Goal: Navigation & Orientation: Find specific page/section

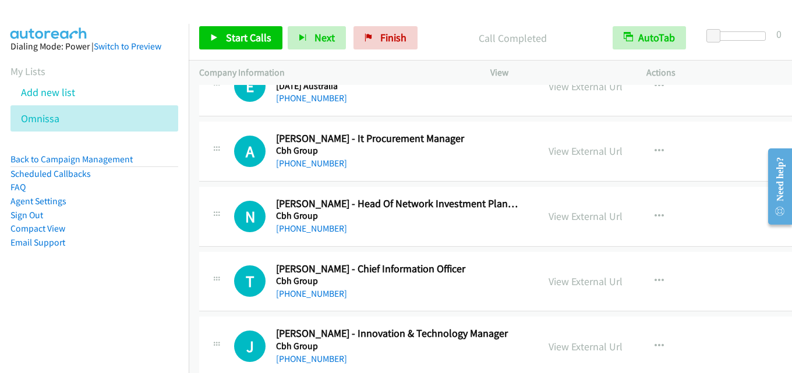
scroll to position [7511, 0]
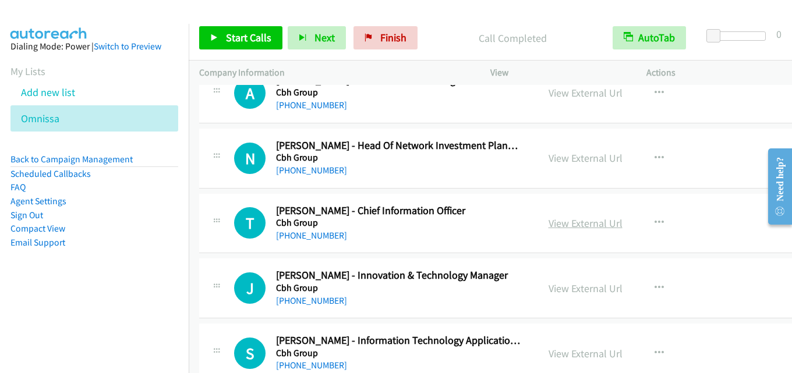
click at [593, 224] on link "View External Url" at bounding box center [585, 223] width 74 height 13
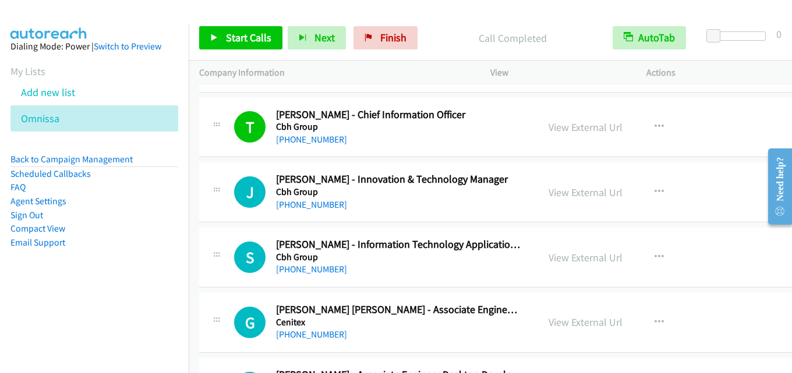
scroll to position [7627, 0]
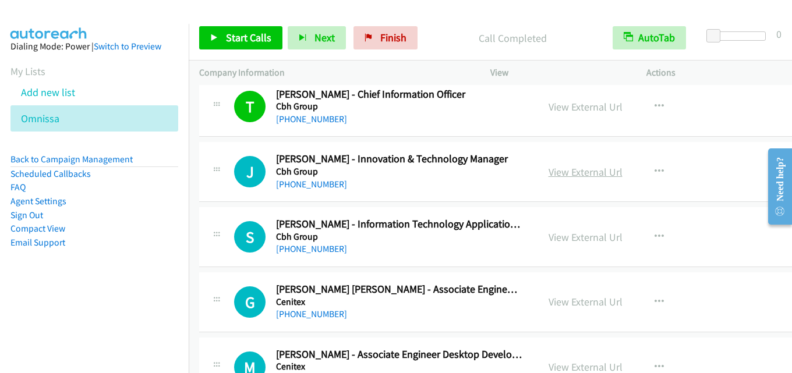
click at [583, 176] on link "View External Url" at bounding box center [585, 171] width 74 height 13
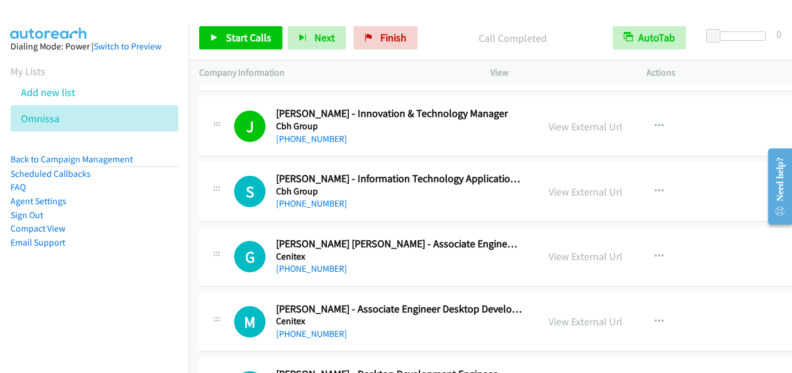
scroll to position [7686, 0]
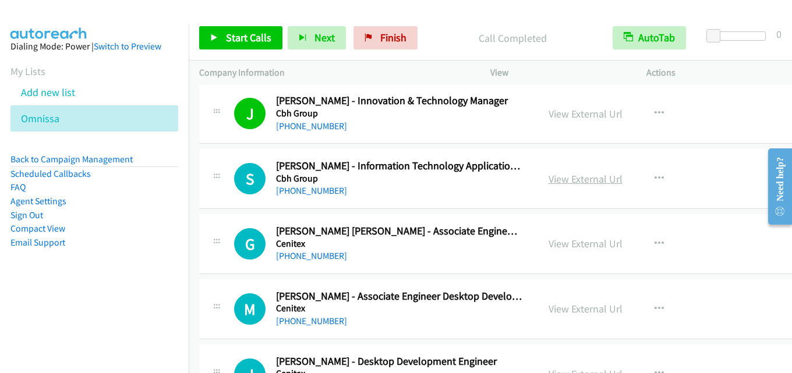
click at [555, 175] on link "View External Url" at bounding box center [585, 178] width 74 height 13
click at [561, 179] on link "View External Url" at bounding box center [585, 178] width 74 height 13
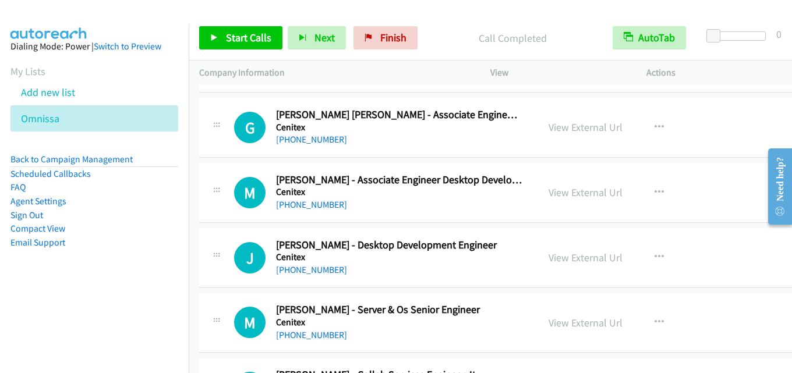
scroll to position [7860, 0]
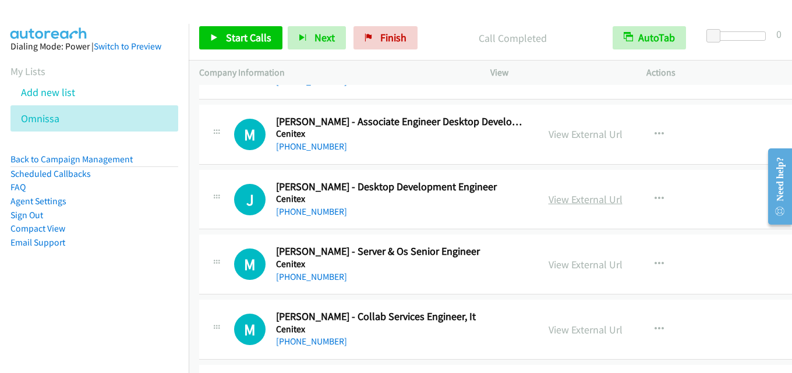
click at [582, 194] on link "View External Url" at bounding box center [585, 199] width 74 height 13
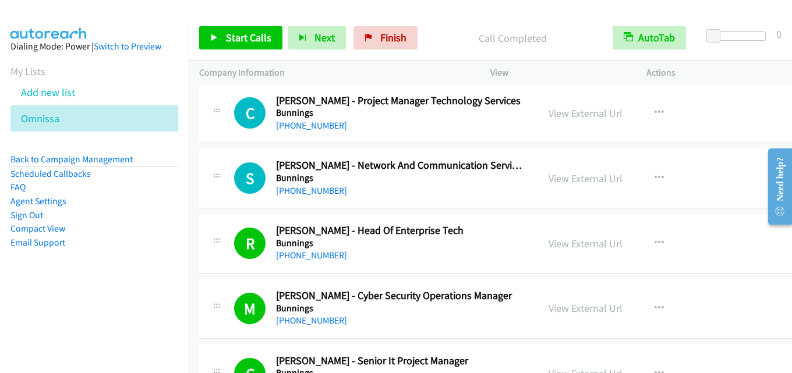
scroll to position [6521, 0]
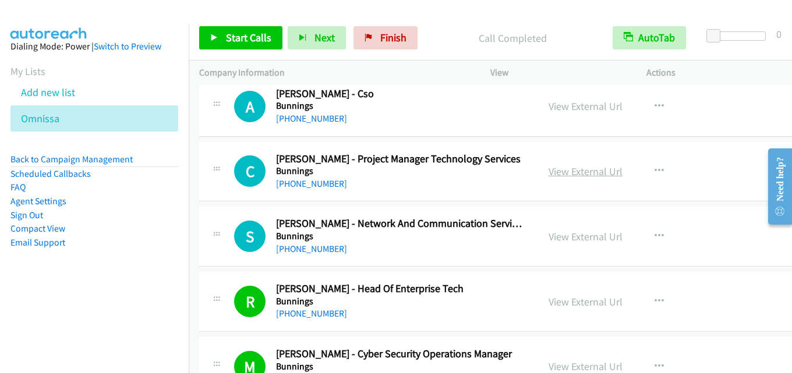
click at [590, 177] on link "View External Url" at bounding box center [585, 171] width 74 height 13
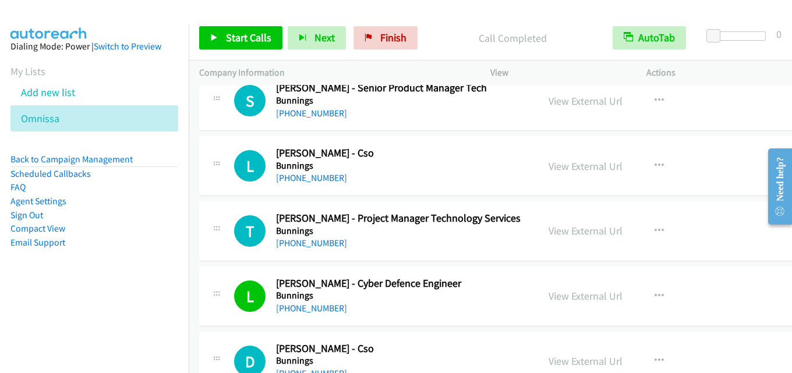
scroll to position [6987, 0]
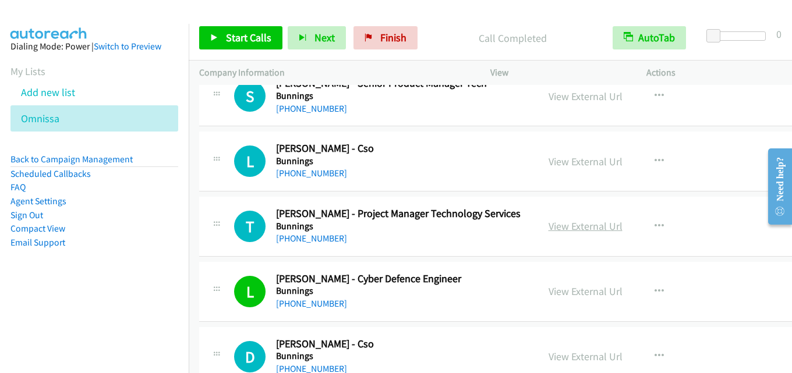
click at [576, 224] on link "View External Url" at bounding box center [585, 226] width 74 height 13
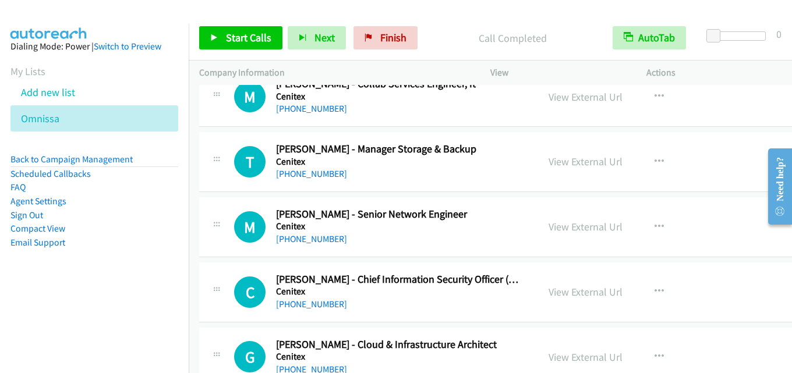
scroll to position [8151, 0]
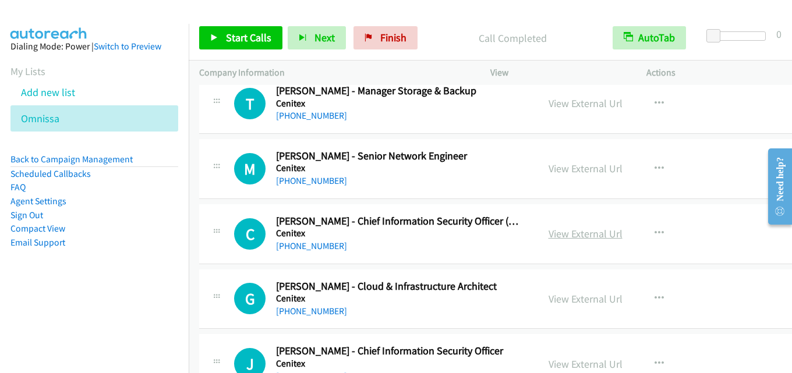
click at [567, 229] on link "View External Url" at bounding box center [585, 233] width 74 height 13
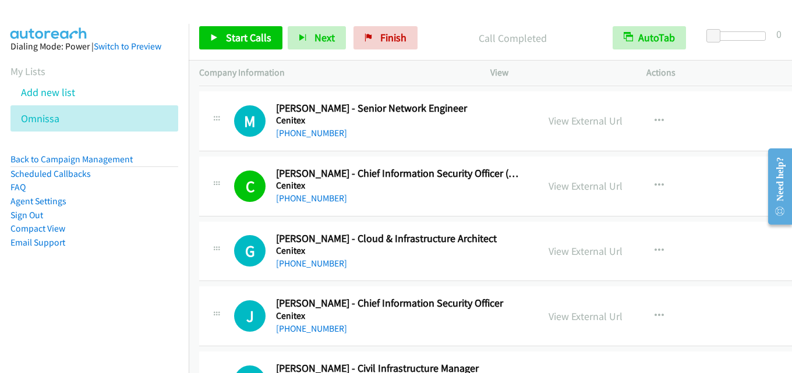
scroll to position [8210, 0]
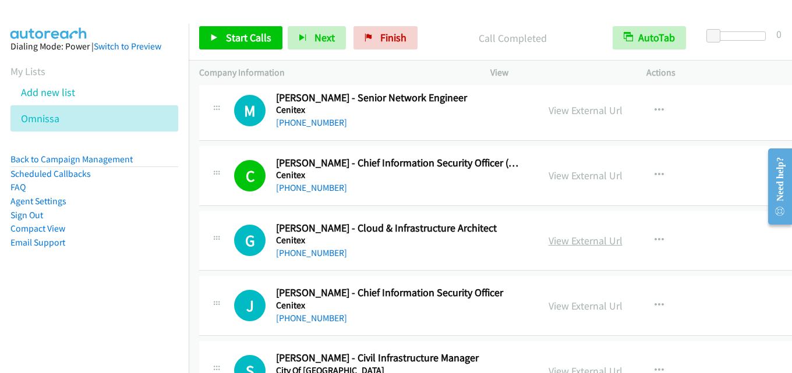
click at [567, 240] on link "View External Url" at bounding box center [585, 240] width 74 height 13
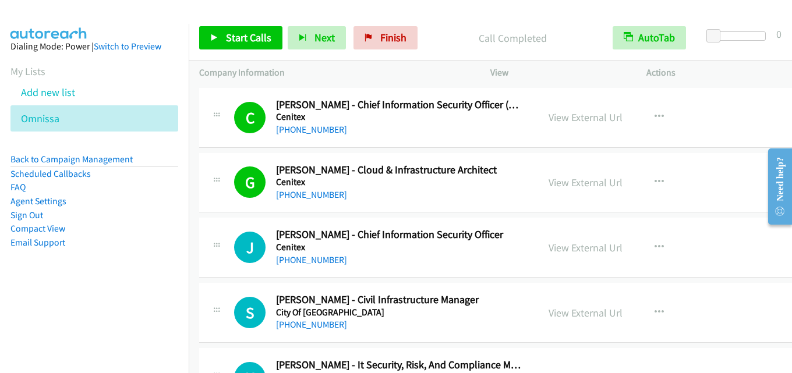
scroll to position [8326, 0]
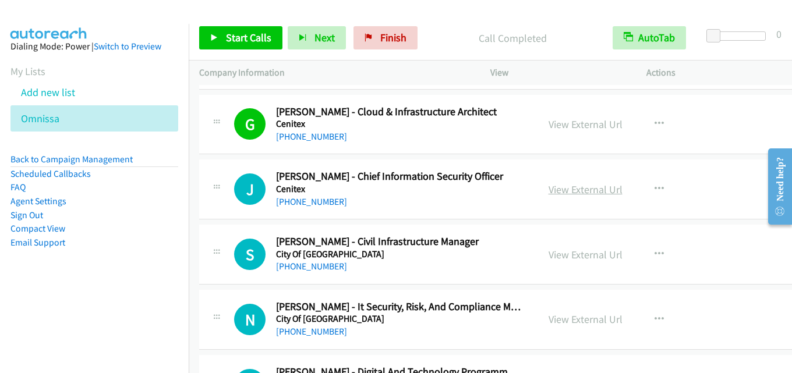
click at [579, 185] on link "View External Url" at bounding box center [585, 189] width 74 height 13
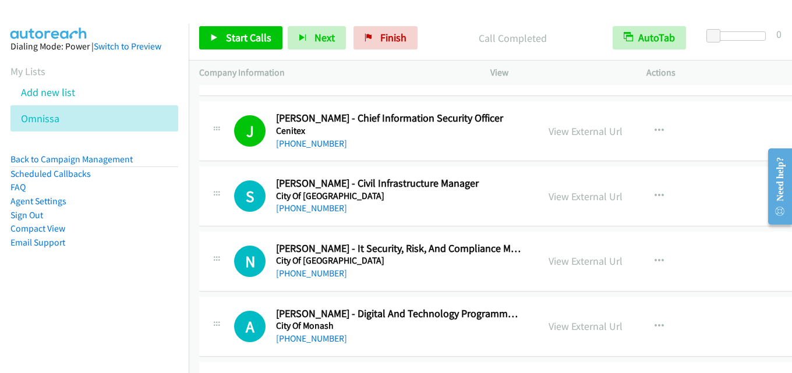
scroll to position [8442, 0]
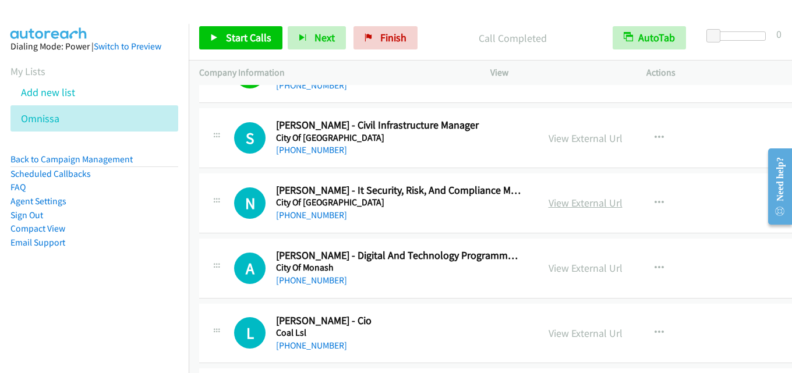
click at [593, 204] on link "View External Url" at bounding box center [585, 202] width 74 height 13
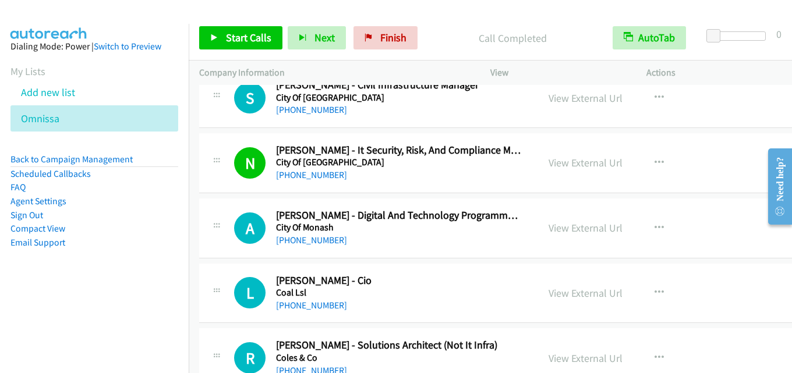
scroll to position [8501, 0]
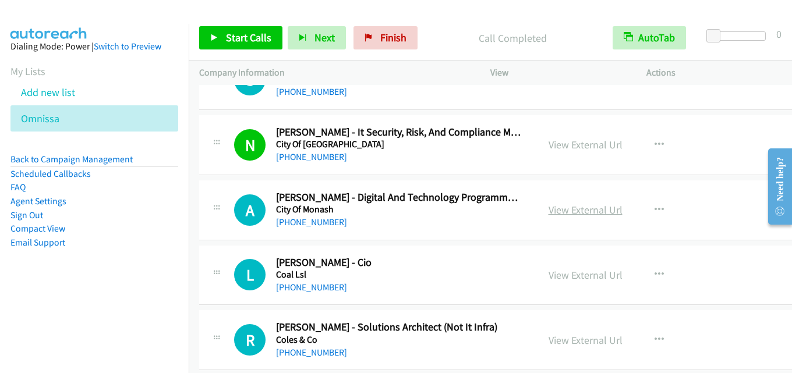
click at [565, 213] on link "View External Url" at bounding box center [585, 209] width 74 height 13
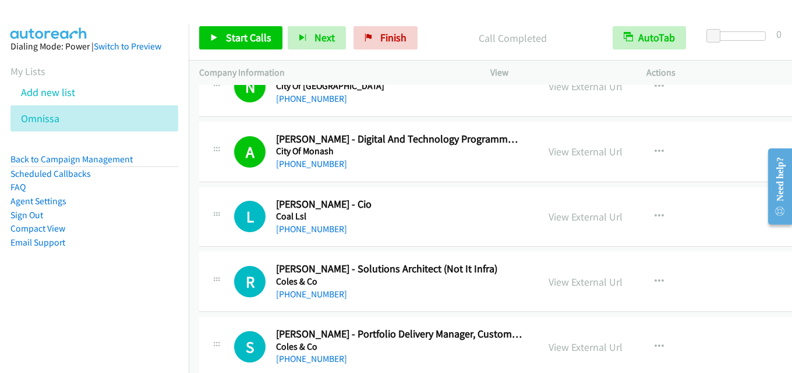
scroll to position [8617, 0]
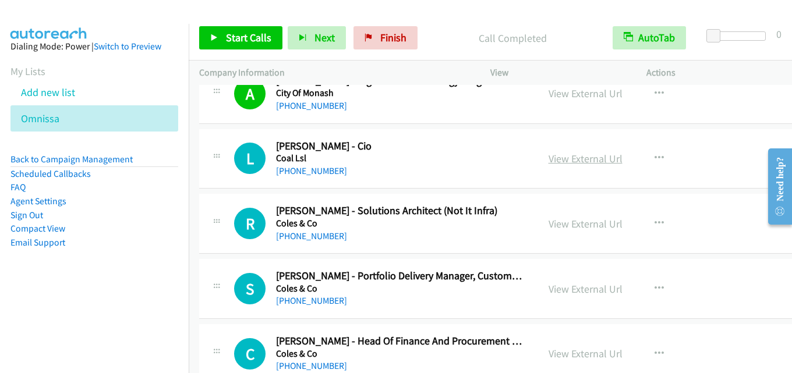
click at [564, 162] on link "View External Url" at bounding box center [585, 158] width 74 height 13
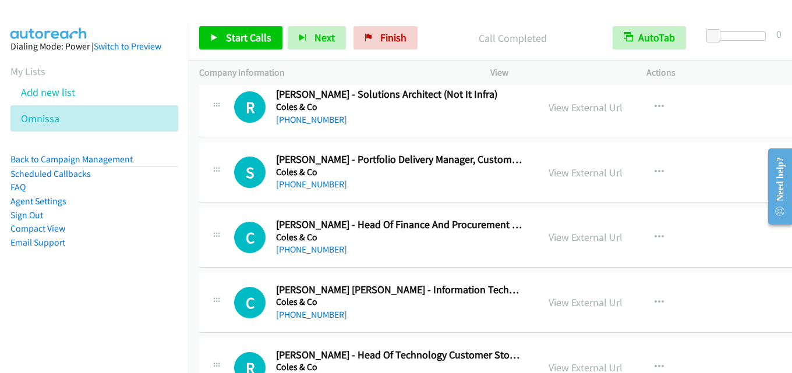
scroll to position [8792, 0]
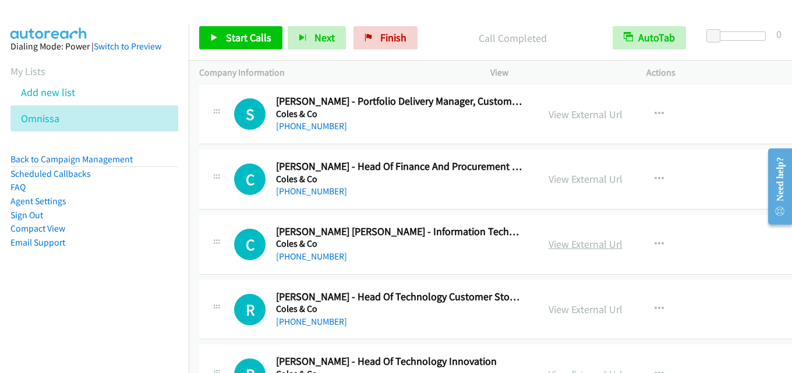
click at [571, 249] on link "View External Url" at bounding box center [585, 244] width 74 height 13
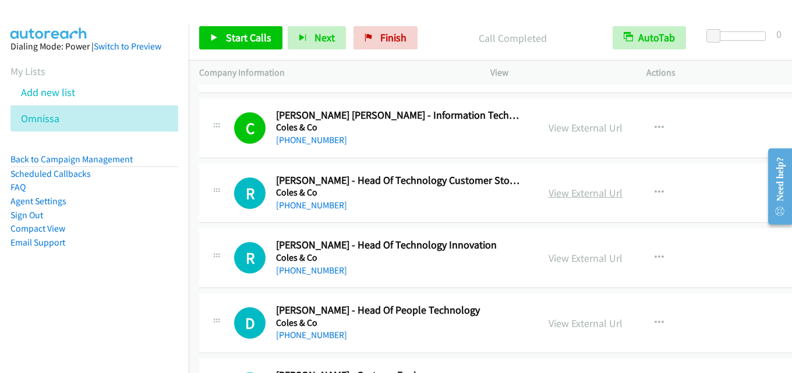
scroll to position [8966, 0]
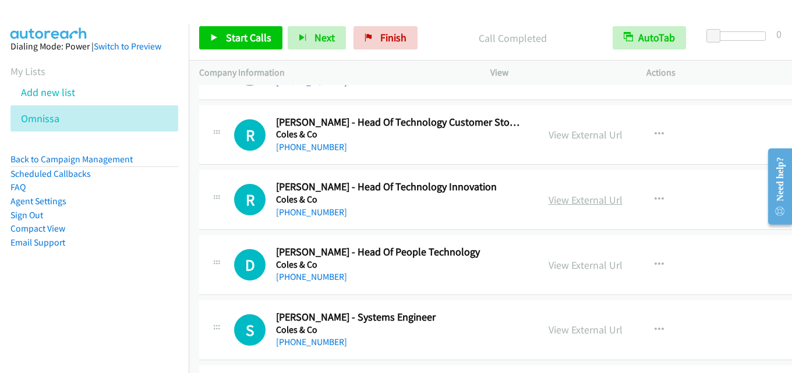
click at [564, 197] on link "View External Url" at bounding box center [585, 199] width 74 height 13
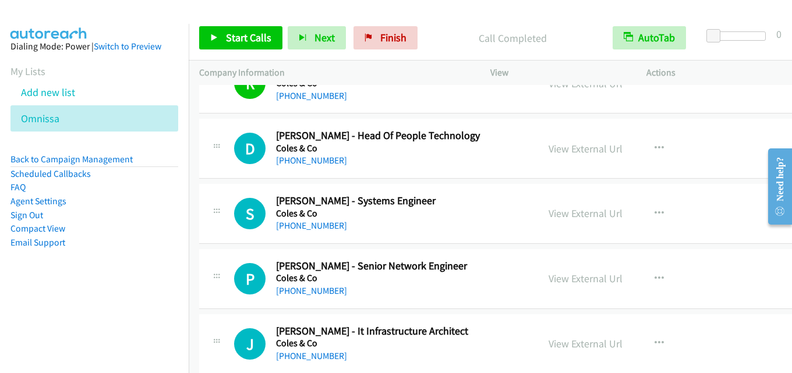
scroll to position [9141, 0]
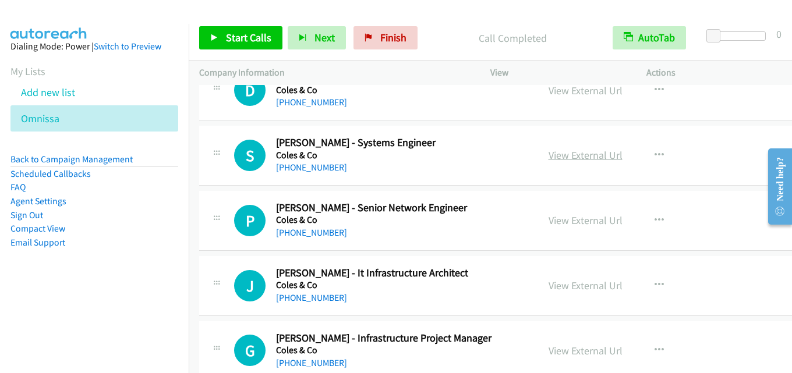
click at [579, 161] on link "View External Url" at bounding box center [585, 154] width 74 height 13
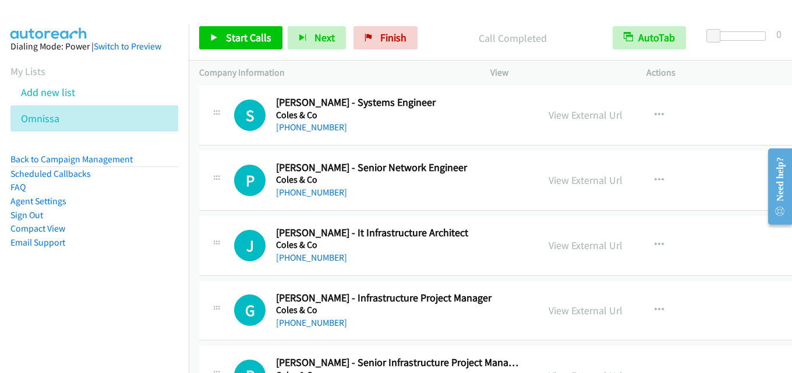
scroll to position [9199, 0]
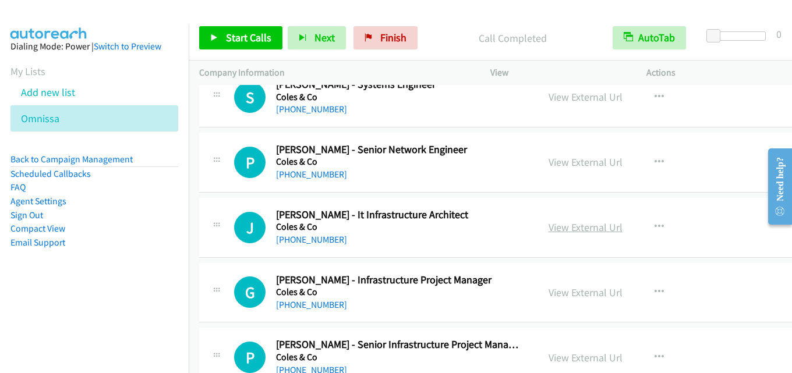
click at [563, 226] on link "View External Url" at bounding box center [585, 227] width 74 height 13
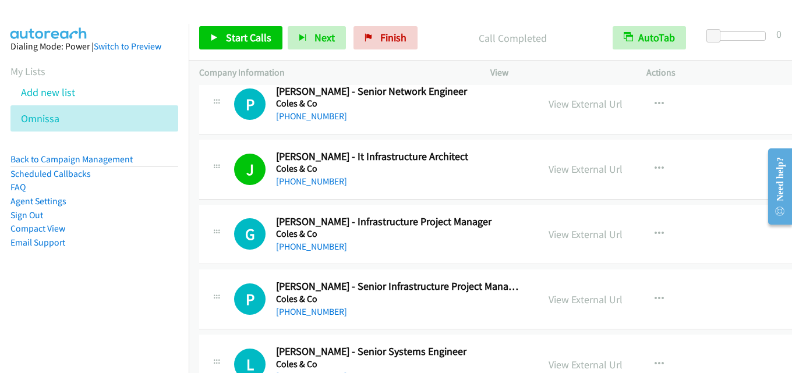
scroll to position [9316, 0]
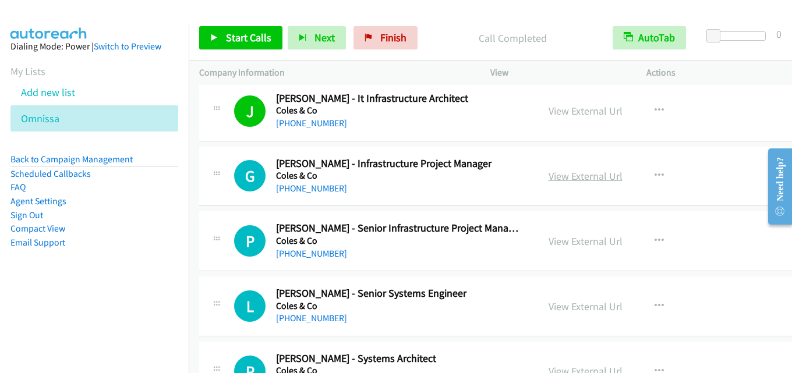
click at [583, 175] on link "View External Url" at bounding box center [585, 175] width 74 height 13
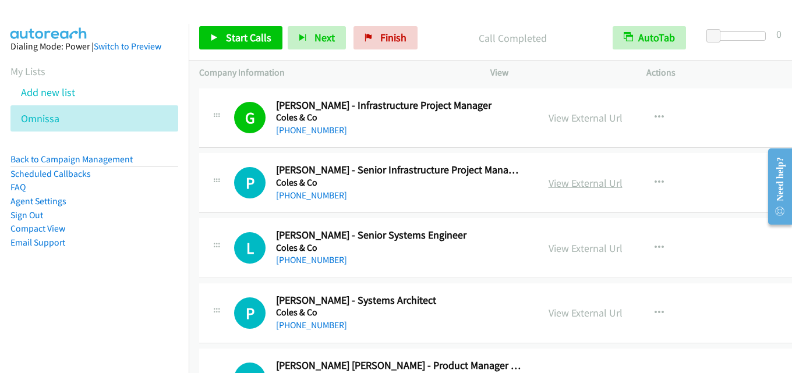
click at [568, 188] on link "View External Url" at bounding box center [585, 182] width 74 height 13
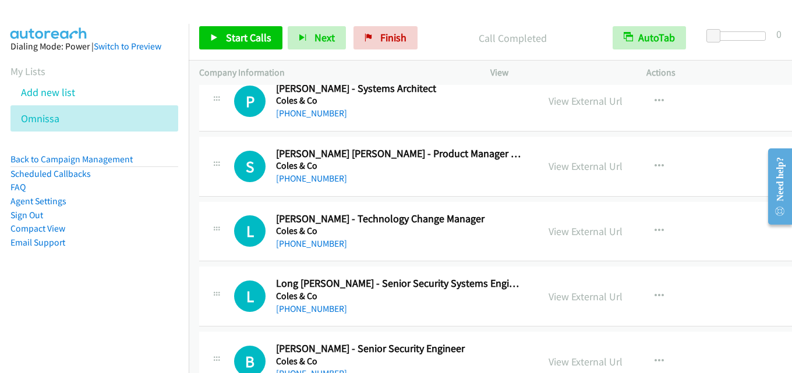
scroll to position [9607, 0]
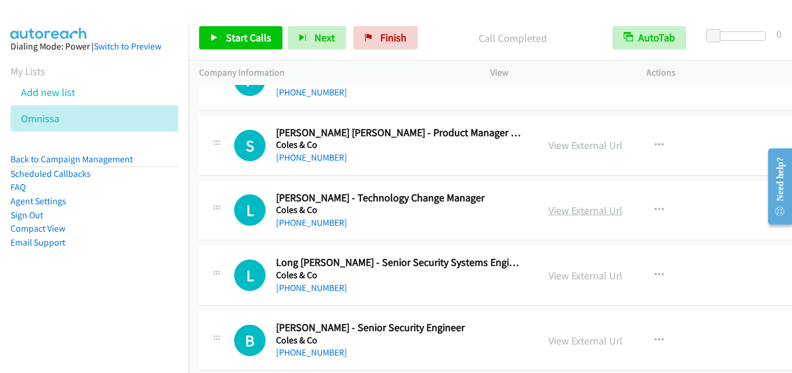
click at [580, 205] on link "View External Url" at bounding box center [585, 210] width 74 height 13
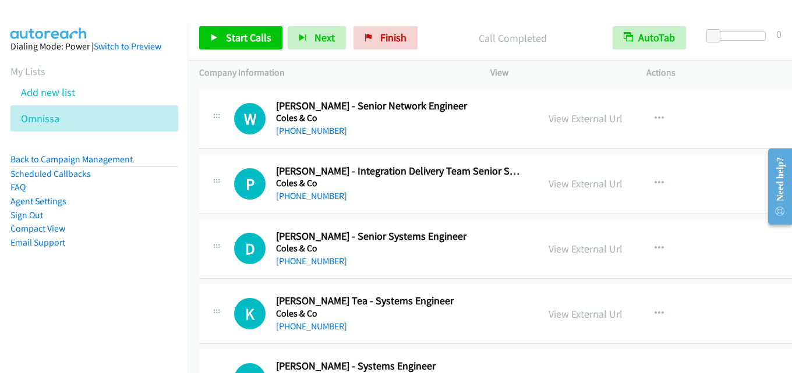
scroll to position [10306, 0]
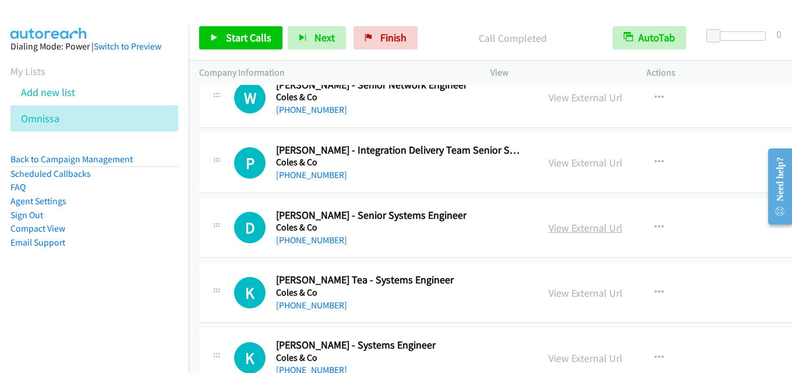
click at [565, 226] on link "View External Url" at bounding box center [585, 227] width 74 height 13
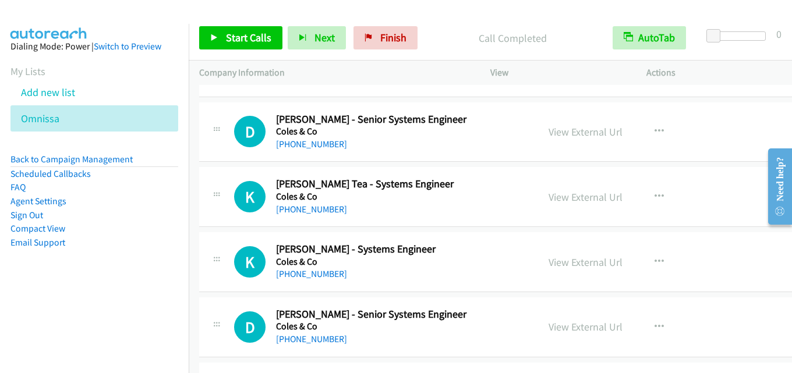
scroll to position [10422, 0]
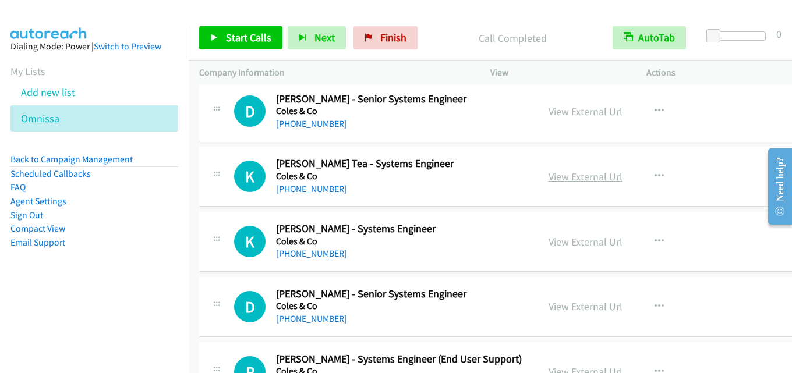
click at [582, 177] on link "View External Url" at bounding box center [585, 176] width 74 height 13
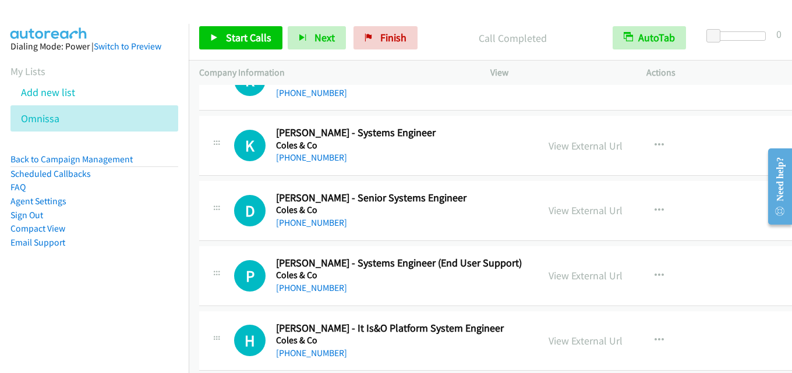
scroll to position [10539, 0]
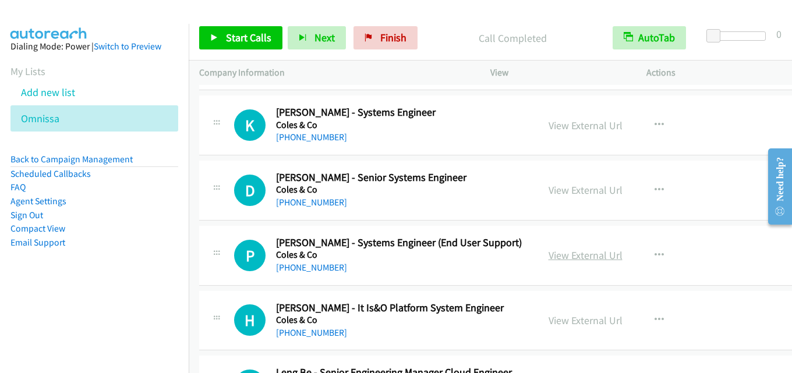
click at [574, 253] on link "View External Url" at bounding box center [585, 255] width 74 height 13
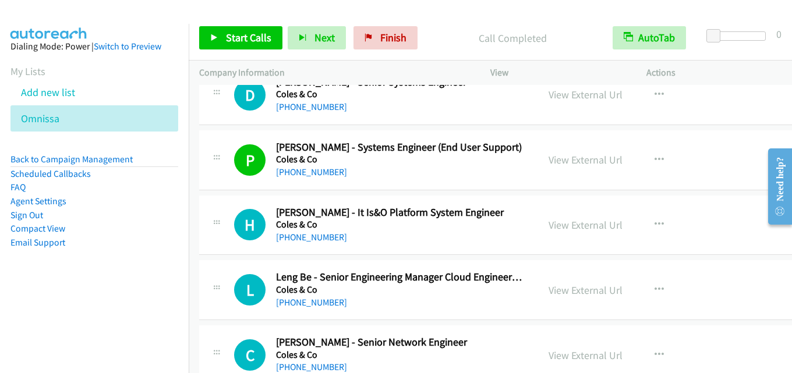
scroll to position [10655, 0]
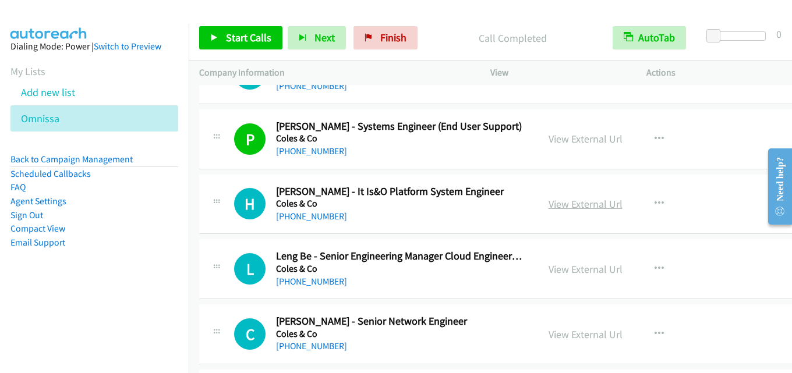
click at [569, 205] on link "View External Url" at bounding box center [585, 203] width 74 height 13
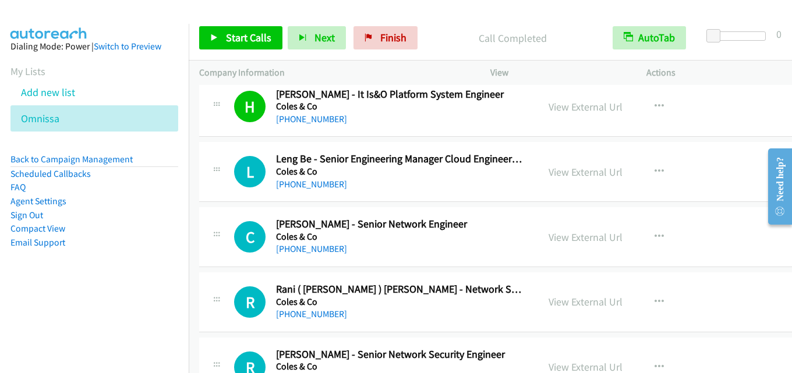
scroll to position [10771, 0]
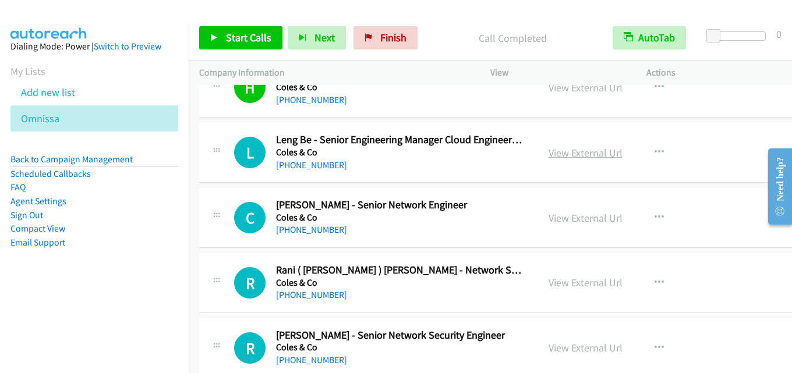
click at [562, 148] on link "View External Url" at bounding box center [585, 152] width 74 height 13
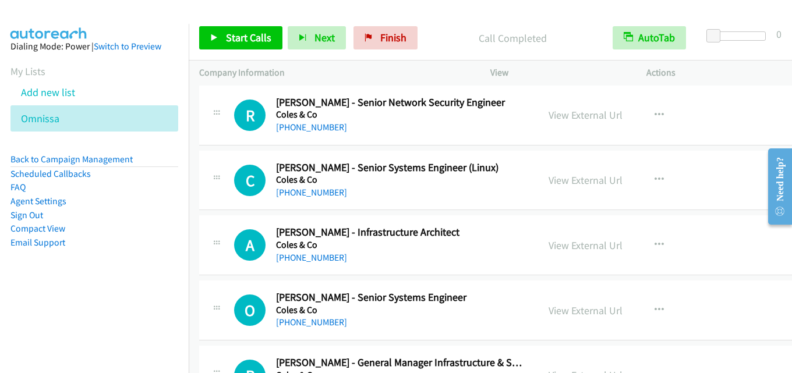
scroll to position [11063, 0]
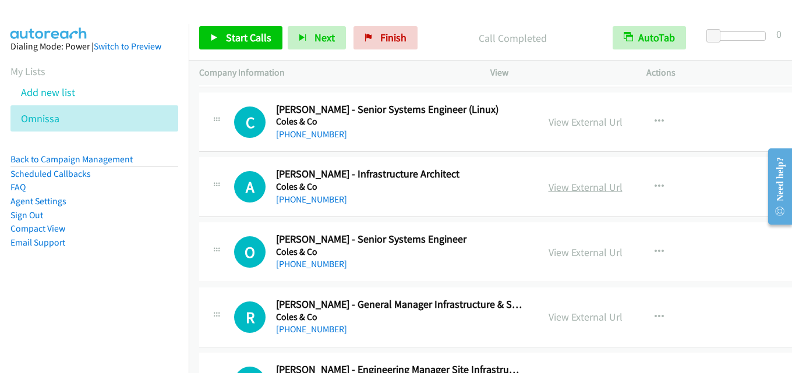
click at [568, 193] on link "View External Url" at bounding box center [585, 186] width 74 height 13
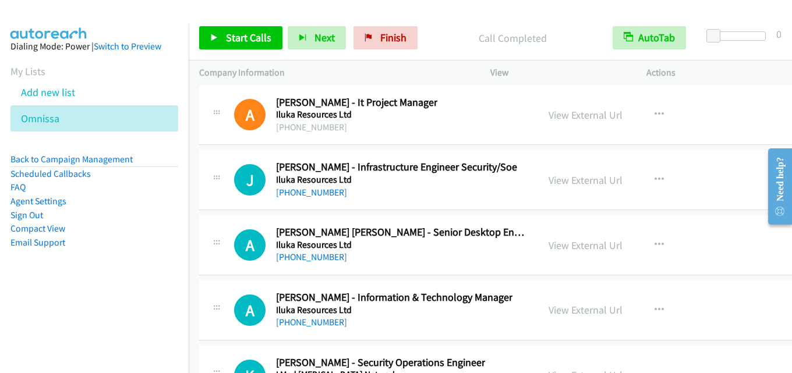
scroll to position [17001, 0]
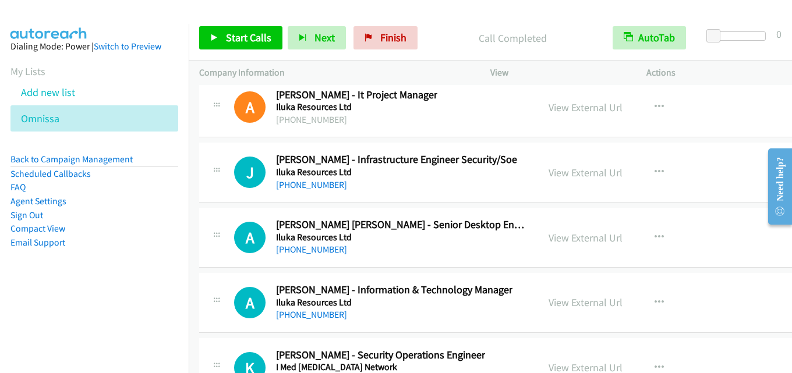
drag, startPoint x: 787, startPoint y: 230, endPoint x: 787, endPoint y: 253, distance: 23.3
click at [787, 232] on html "Need help? Resource Center AutoReach Help Help Get the help you need from our k…" at bounding box center [775, 186] width 34 height 93
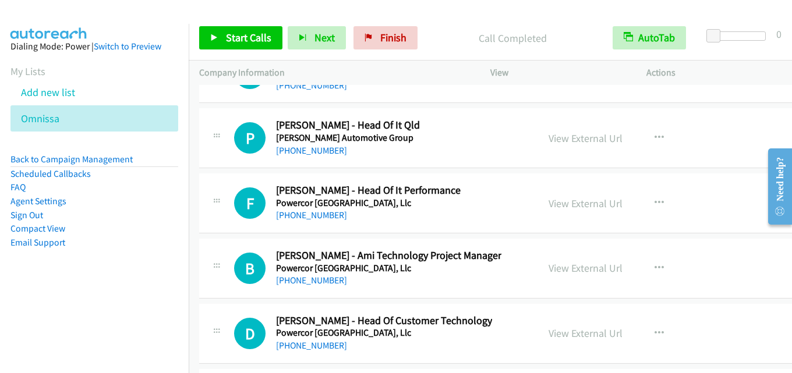
scroll to position [23594, 0]
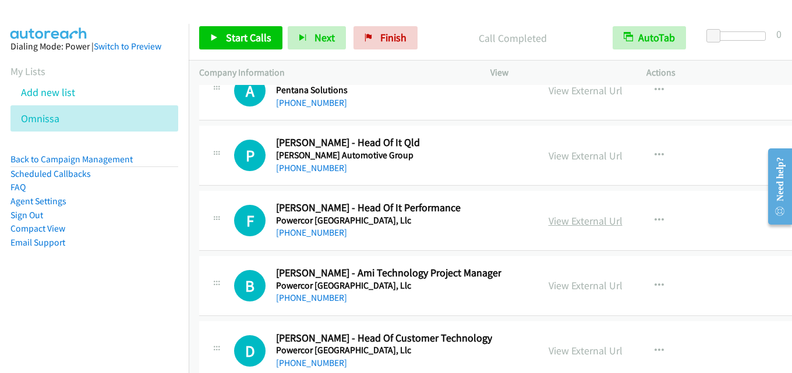
click at [558, 222] on link "View External Url" at bounding box center [585, 220] width 74 height 13
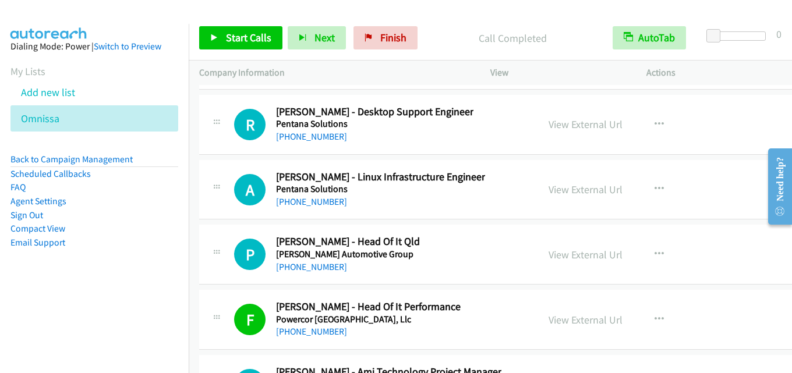
scroll to position [23477, 0]
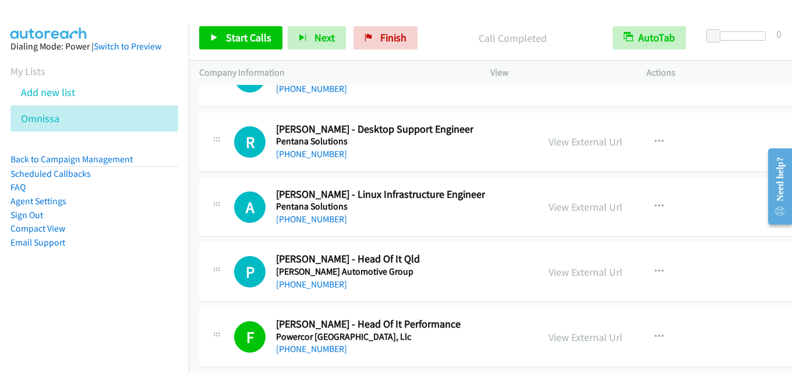
drag, startPoint x: 569, startPoint y: 273, endPoint x: 514, endPoint y: 314, distance: 69.5
click at [580, 272] on link "View External Url" at bounding box center [585, 272] width 74 height 13
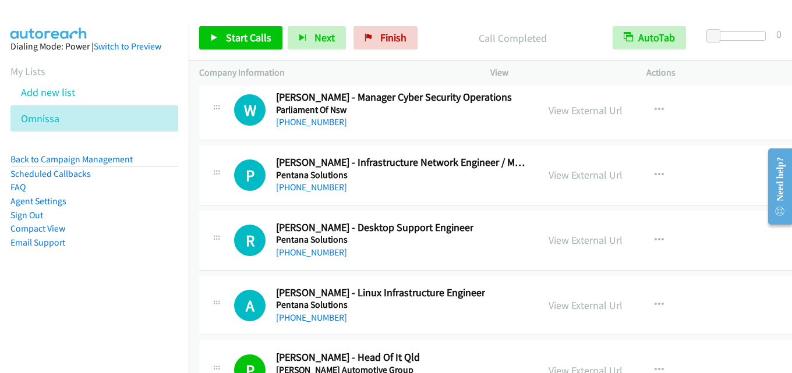
scroll to position [23361, 0]
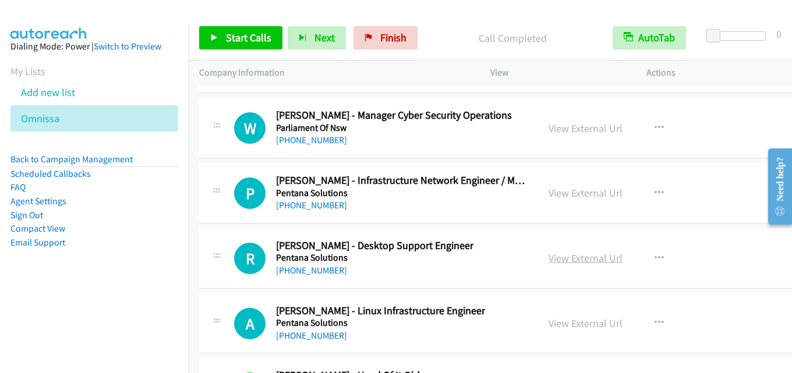
click at [557, 258] on link "View External Url" at bounding box center [585, 258] width 74 height 13
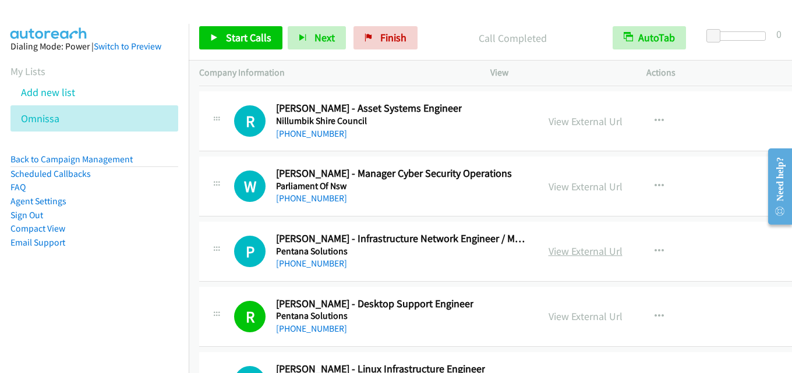
click at [569, 247] on link "View External Url" at bounding box center [585, 251] width 74 height 13
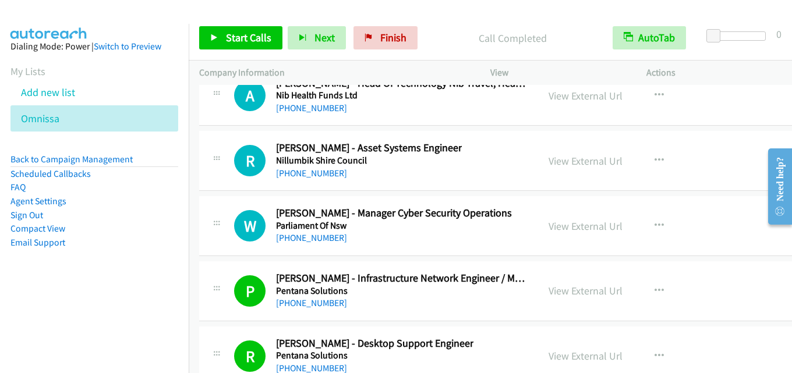
scroll to position [23244, 0]
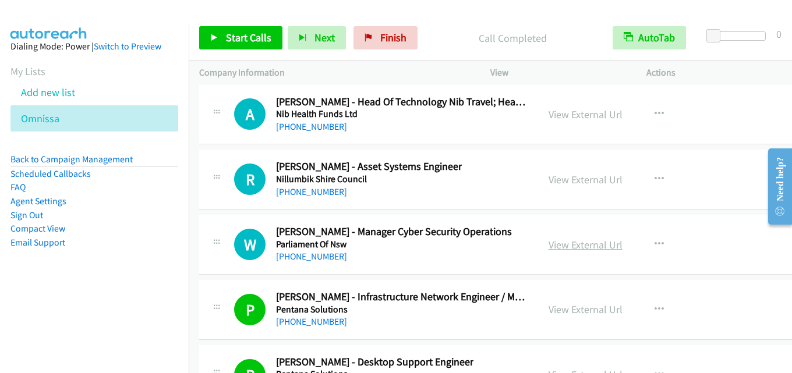
click at [574, 250] on link "View External Url" at bounding box center [585, 244] width 74 height 13
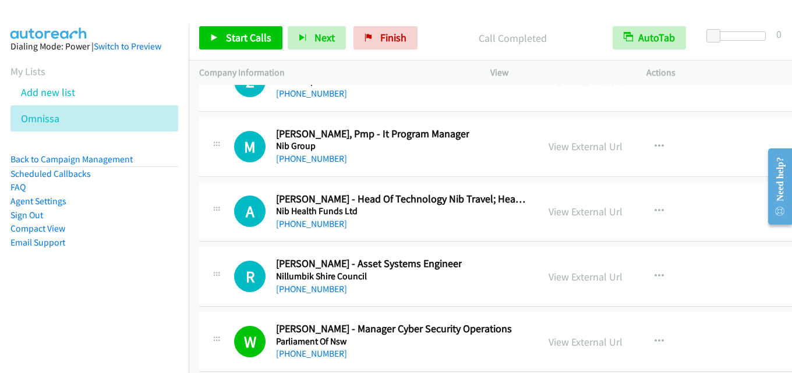
scroll to position [23128, 0]
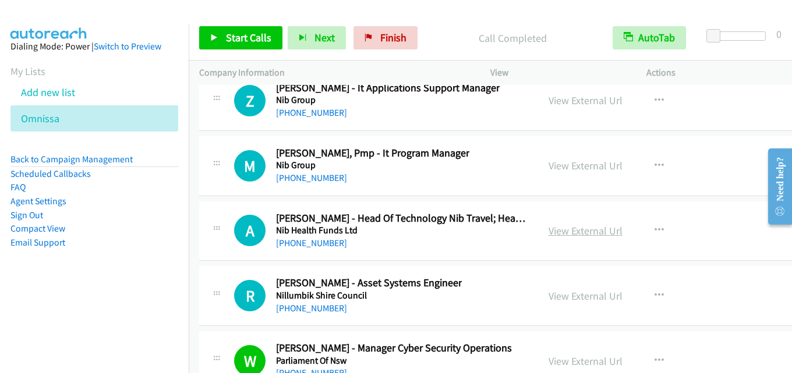
click at [576, 228] on link "View External Url" at bounding box center [585, 230] width 74 height 13
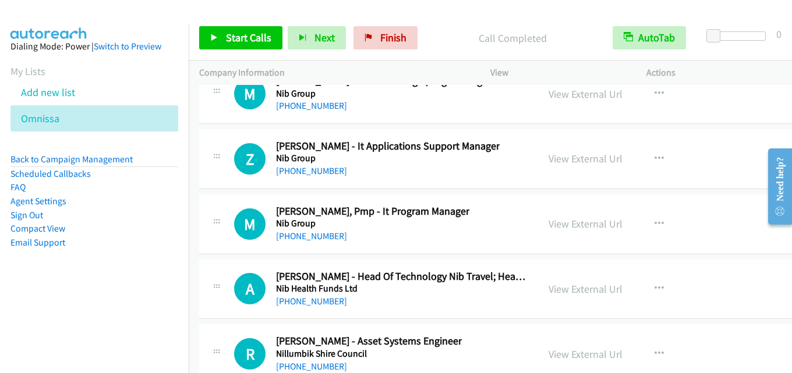
scroll to position [23011, 0]
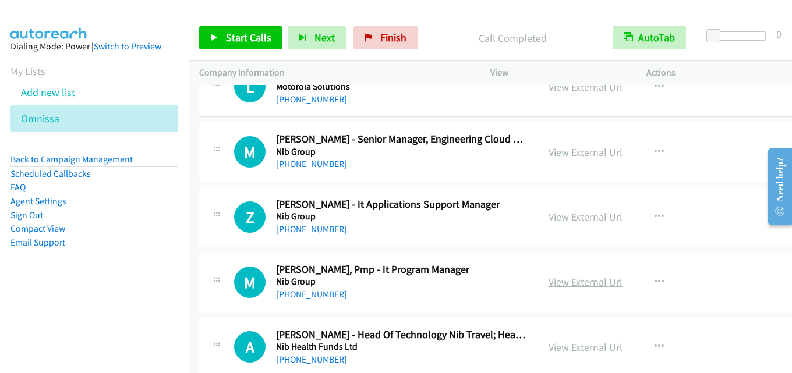
click at [565, 277] on link "View External Url" at bounding box center [585, 281] width 74 height 13
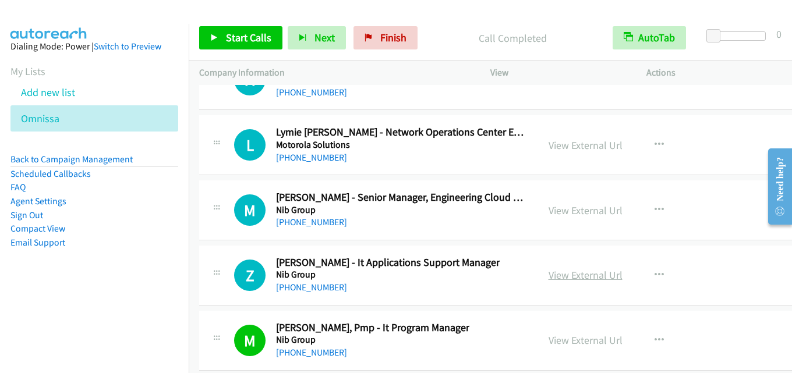
click at [564, 271] on link "View External Url" at bounding box center [585, 274] width 74 height 13
click at [571, 206] on link "View External Url" at bounding box center [585, 210] width 74 height 13
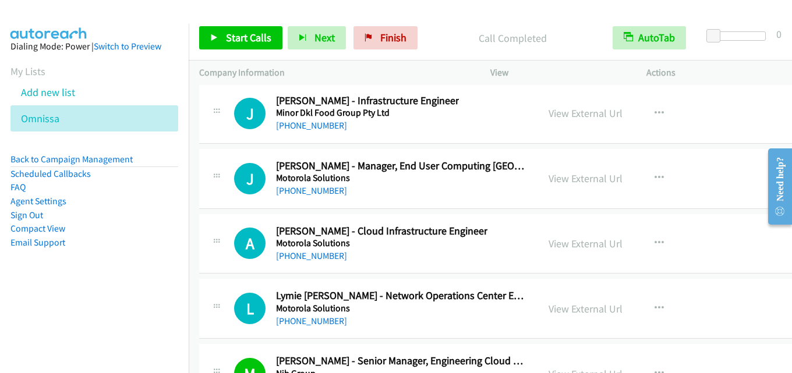
scroll to position [22778, 0]
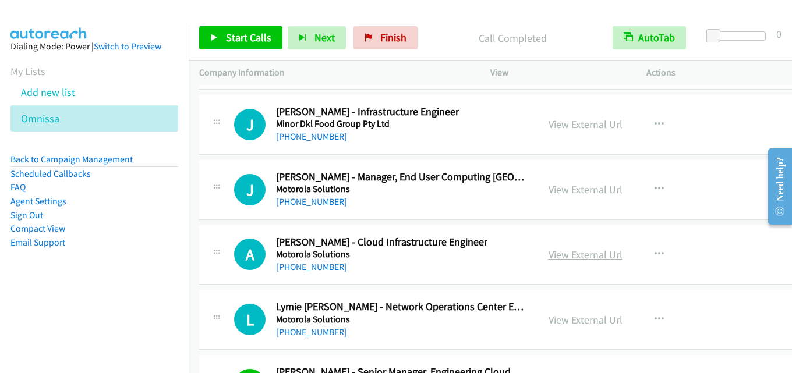
click at [563, 257] on link "View External Url" at bounding box center [585, 254] width 74 height 13
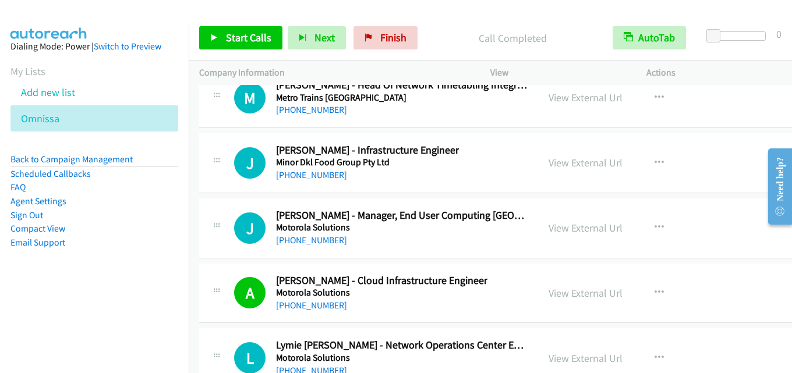
scroll to position [22720, 0]
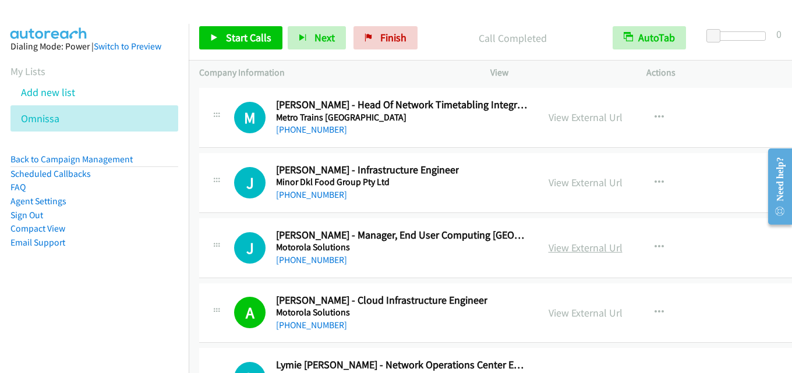
click at [574, 247] on link "View External Url" at bounding box center [585, 247] width 74 height 13
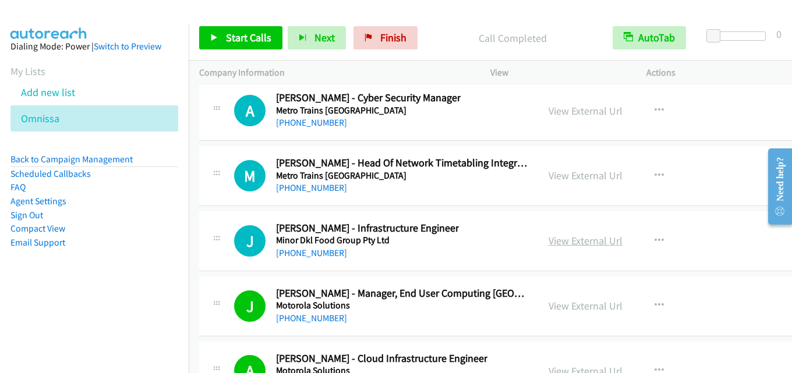
click at [581, 242] on link "View External Url" at bounding box center [585, 240] width 74 height 13
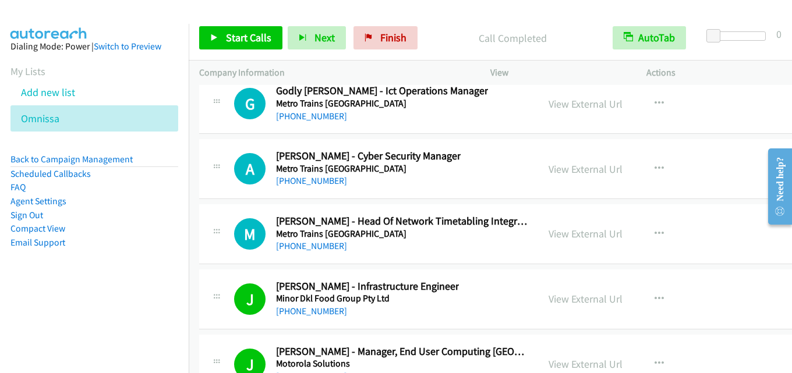
scroll to position [22545, 0]
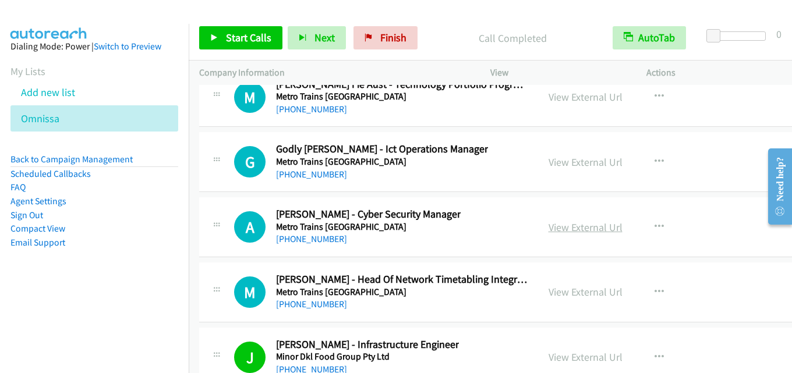
click at [578, 230] on link "View External Url" at bounding box center [585, 227] width 74 height 13
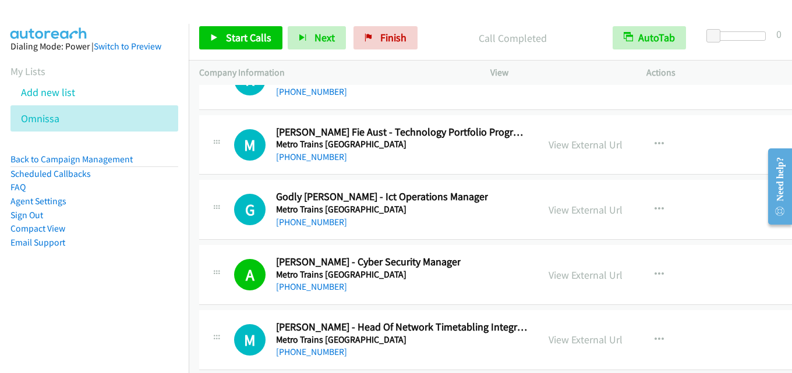
scroll to position [22487, 0]
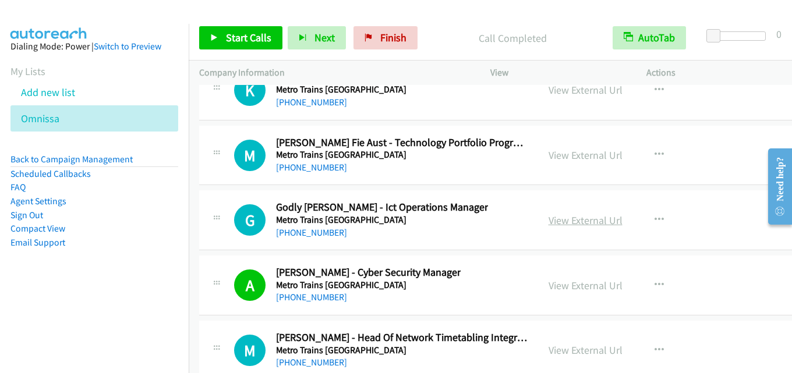
click at [571, 216] on link "View External Url" at bounding box center [585, 220] width 74 height 13
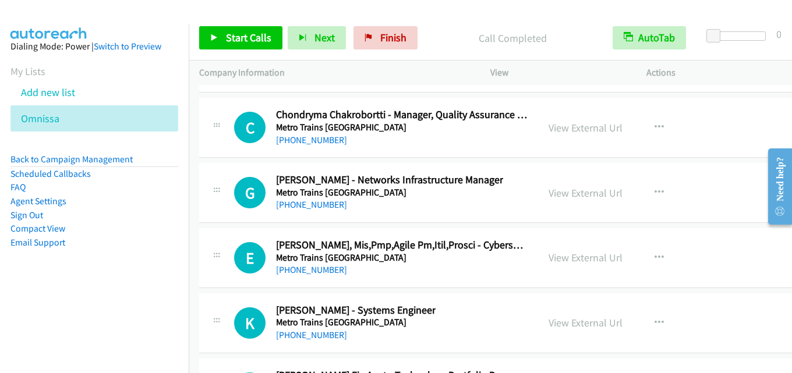
scroll to position [22313, 0]
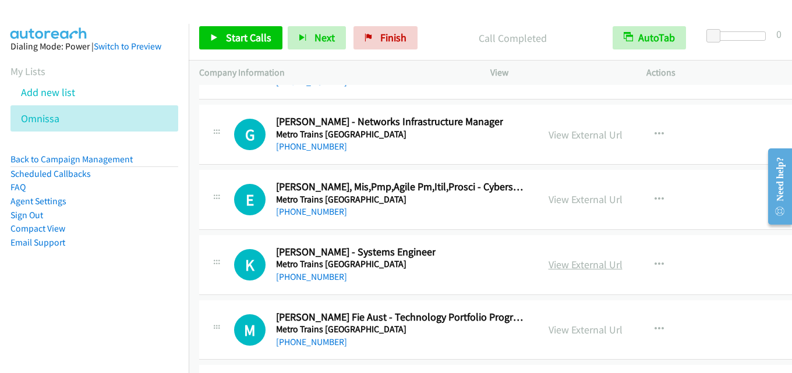
click at [585, 261] on link "View External Url" at bounding box center [585, 264] width 74 height 13
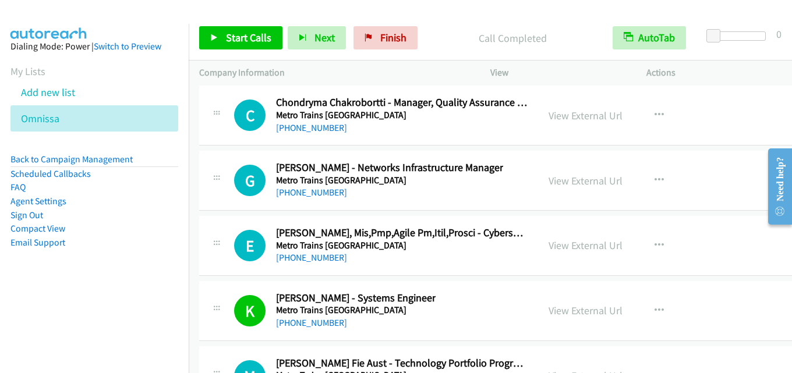
scroll to position [22254, 0]
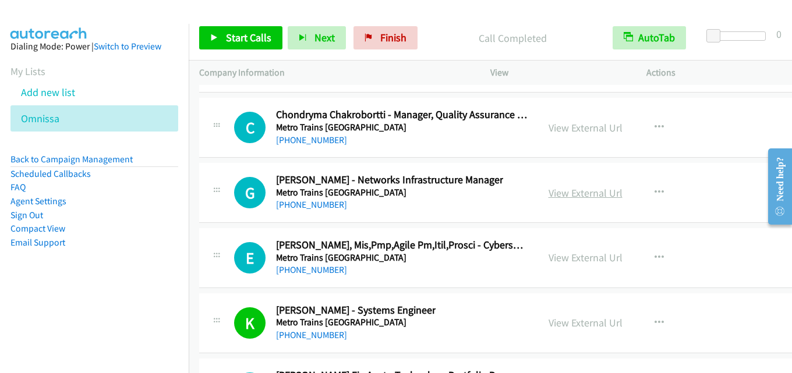
click at [578, 192] on link "View External Url" at bounding box center [585, 192] width 74 height 13
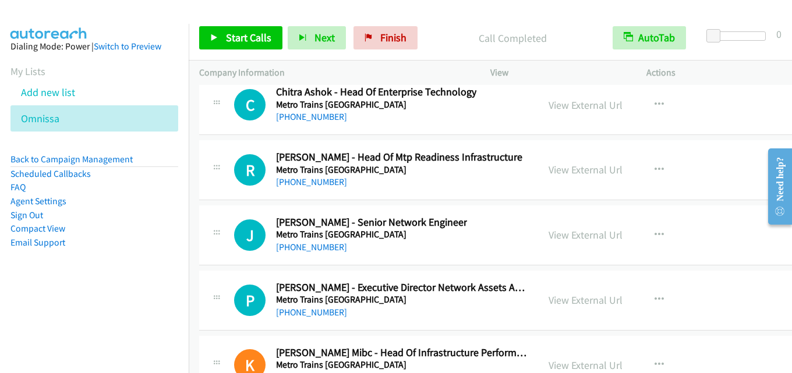
scroll to position [21614, 0]
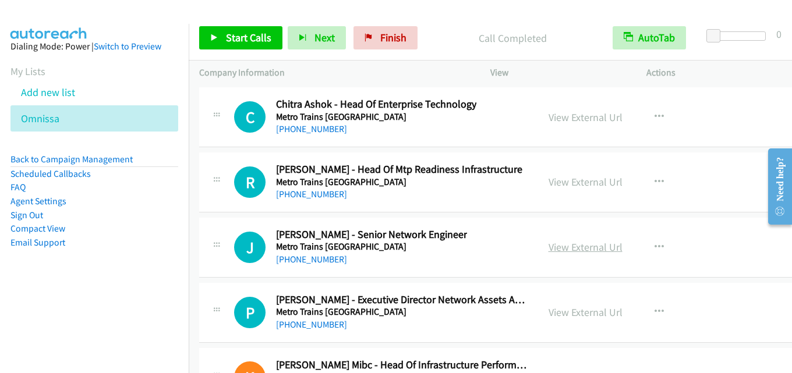
click at [587, 245] on link "View External Url" at bounding box center [585, 246] width 74 height 13
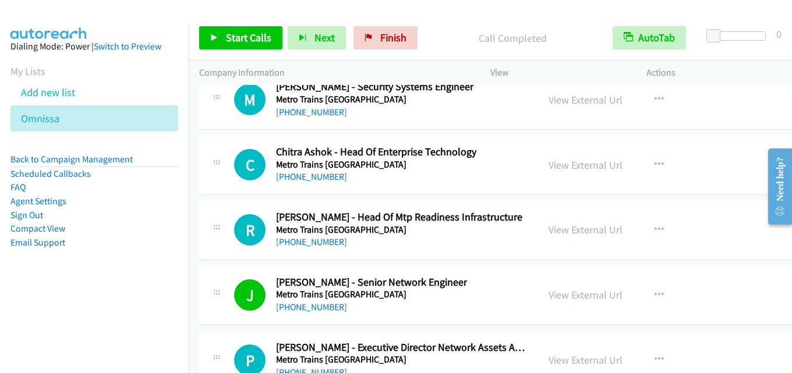
scroll to position [21556, 0]
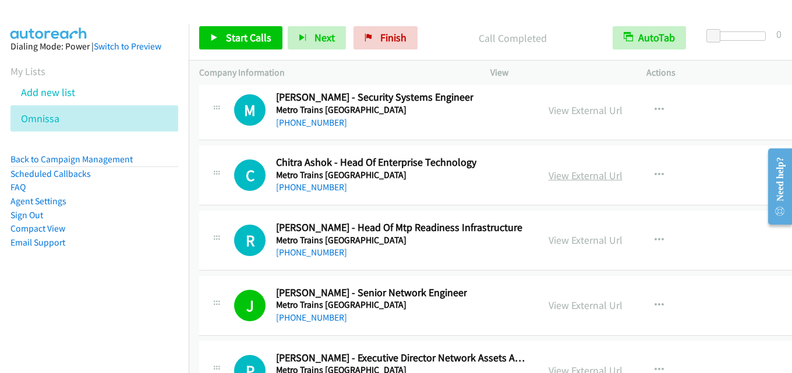
click at [574, 179] on link "View External Url" at bounding box center [585, 175] width 74 height 13
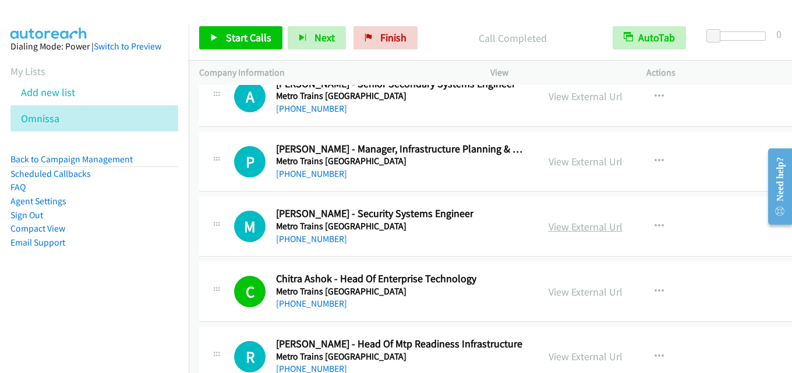
click at [571, 227] on link "View External Url" at bounding box center [585, 226] width 74 height 13
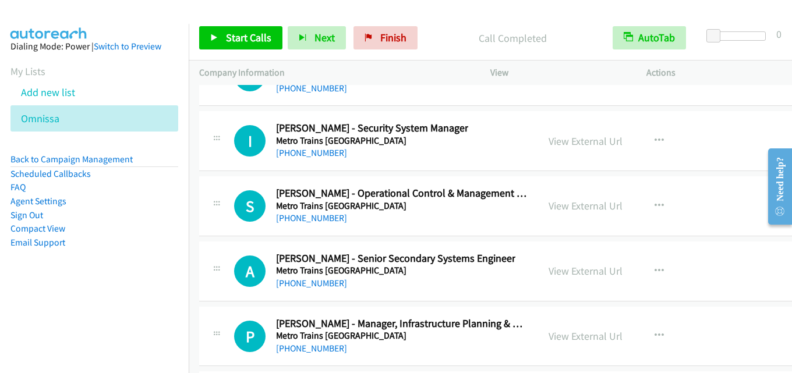
scroll to position [21206, 0]
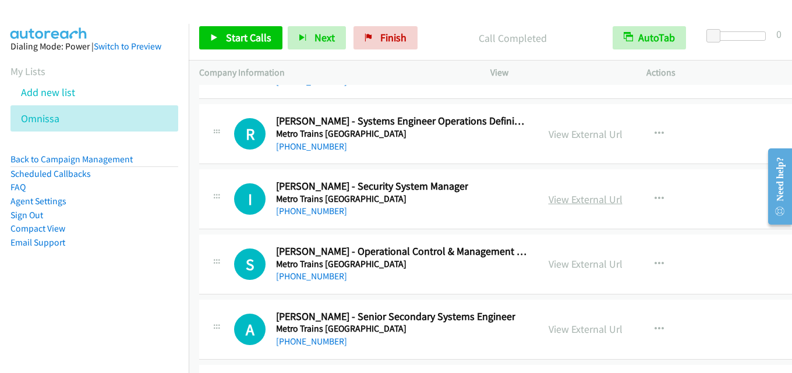
click at [563, 202] on link "View External Url" at bounding box center [585, 199] width 74 height 13
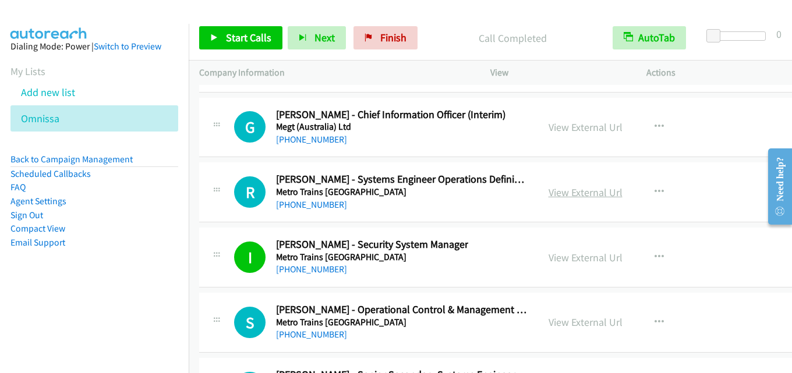
scroll to position [21090, 0]
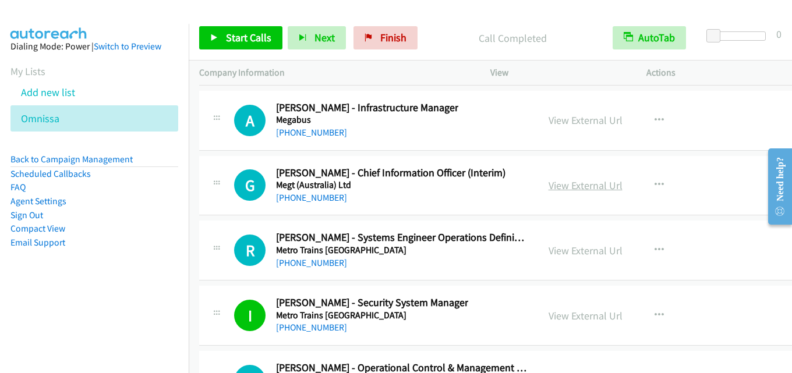
click at [562, 183] on link "View External Url" at bounding box center [585, 185] width 74 height 13
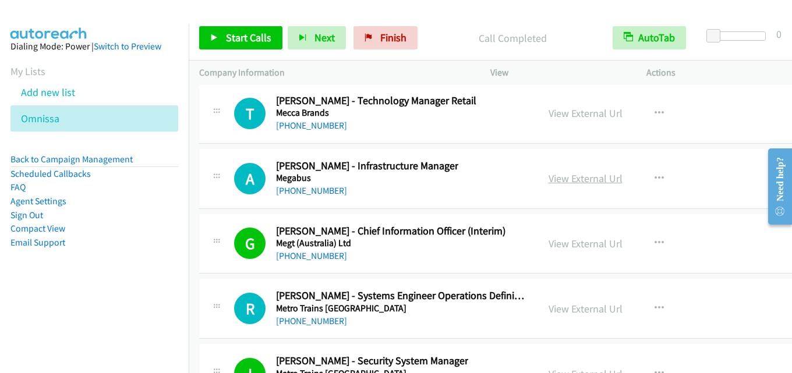
click at [579, 180] on link "View External Url" at bounding box center [585, 178] width 74 height 13
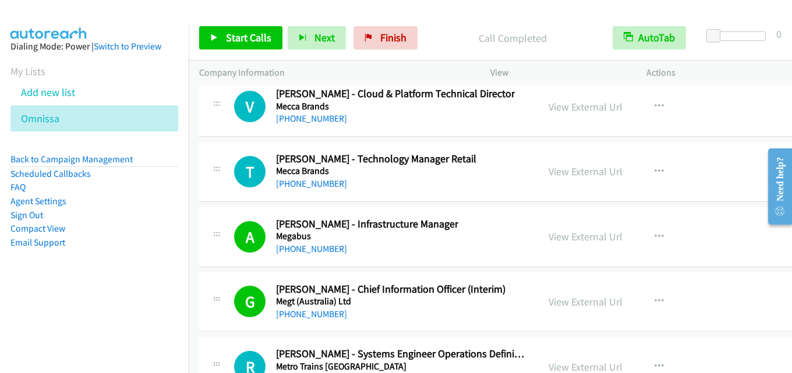
scroll to position [20915, 0]
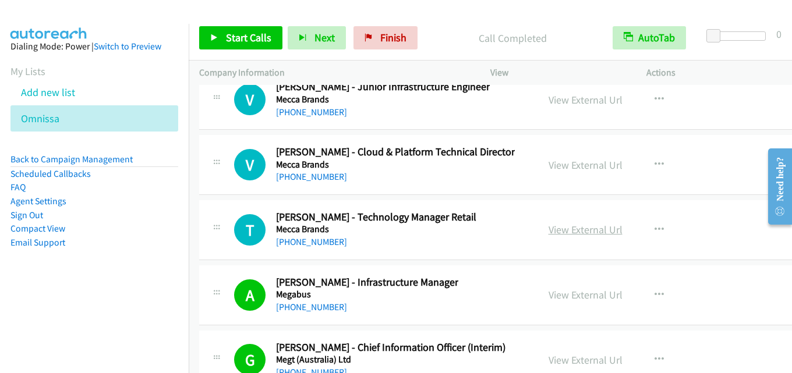
click at [574, 227] on link "View External Url" at bounding box center [585, 229] width 74 height 13
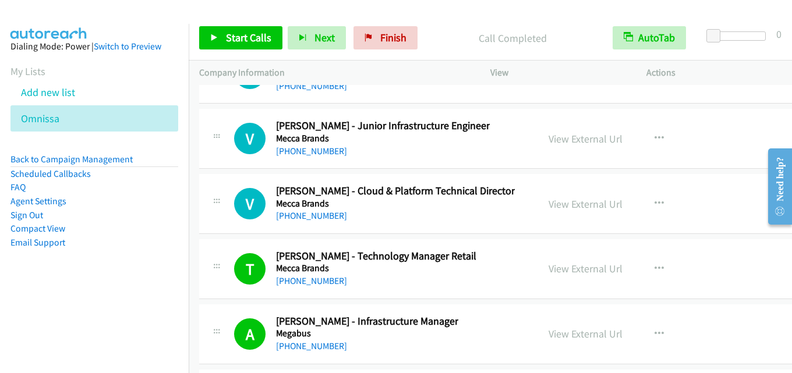
scroll to position [20857, 0]
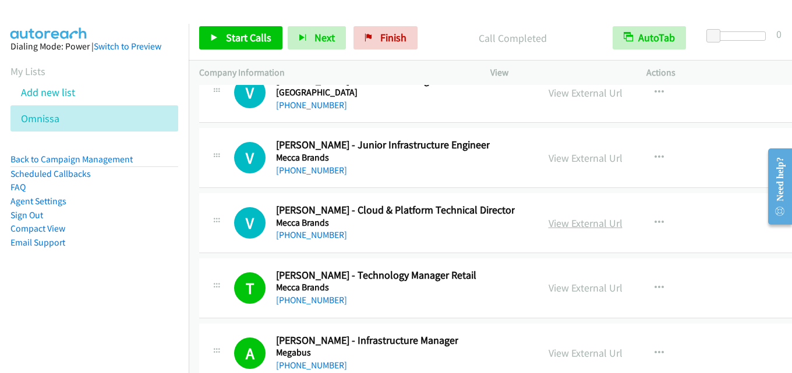
click at [576, 228] on link "View External Url" at bounding box center [585, 223] width 74 height 13
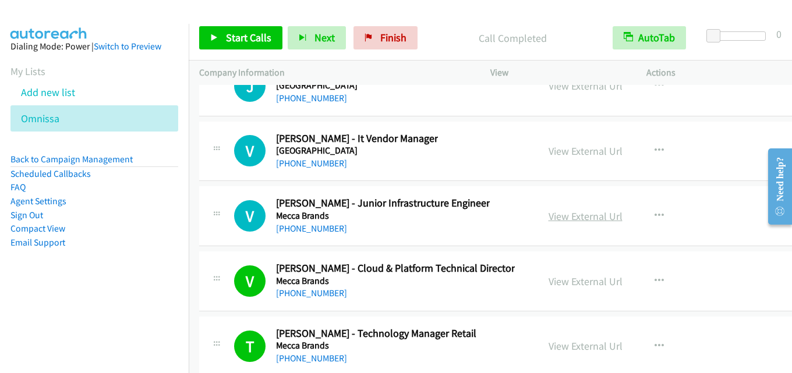
click at [560, 216] on link "View External Url" at bounding box center [585, 216] width 74 height 13
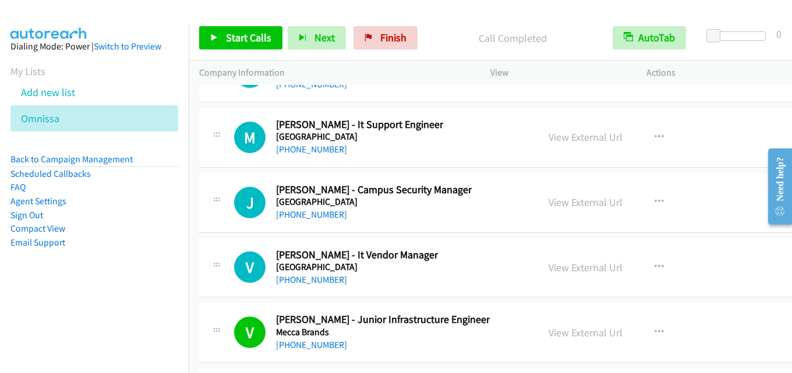
scroll to position [20624, 0]
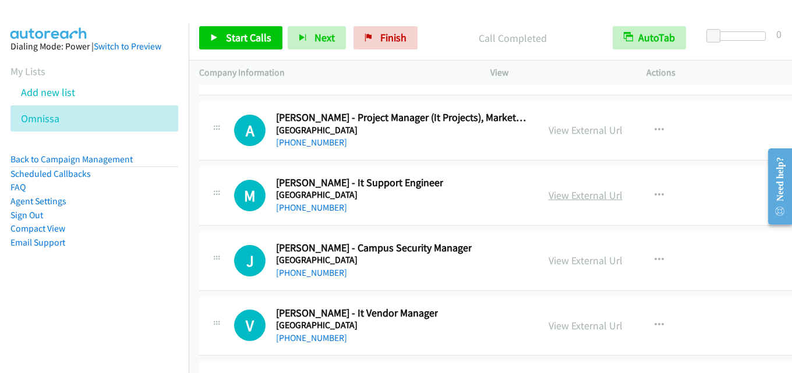
click at [557, 200] on link "View External Url" at bounding box center [585, 195] width 74 height 13
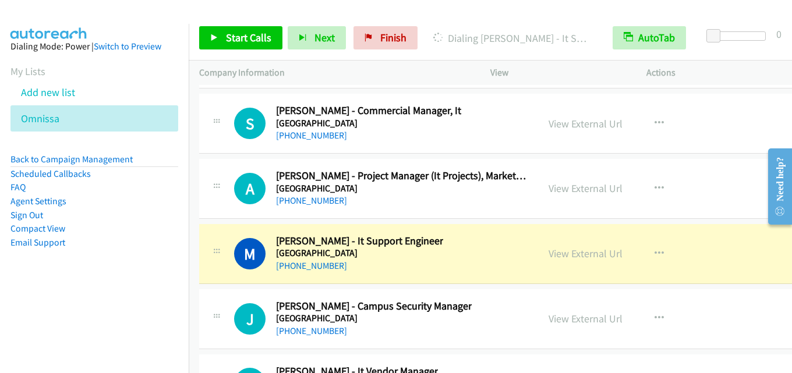
scroll to position [20508, 0]
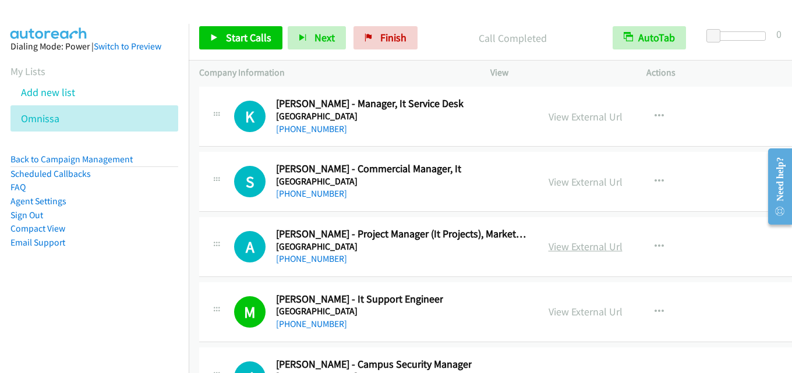
click at [581, 250] on link "View External Url" at bounding box center [585, 246] width 74 height 13
click at [571, 185] on link "View External Url" at bounding box center [585, 181] width 74 height 13
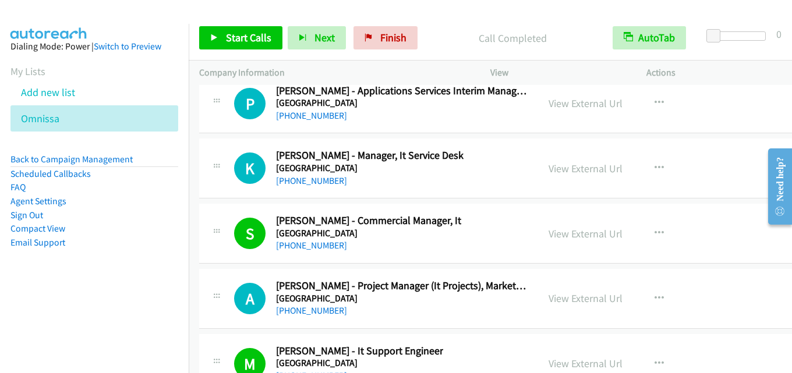
scroll to position [20449, 0]
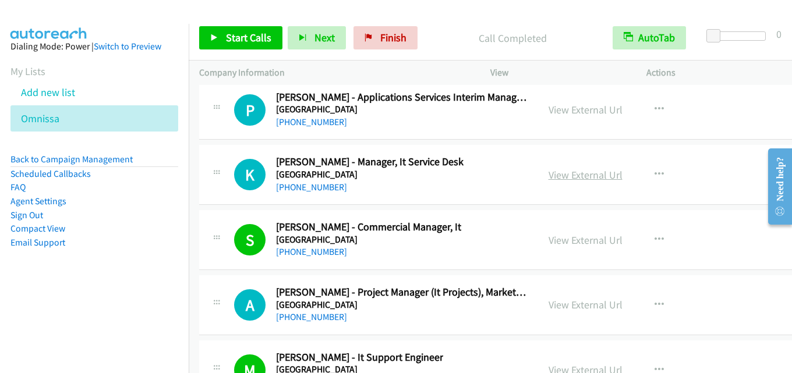
click at [576, 175] on link "View External Url" at bounding box center [585, 174] width 74 height 13
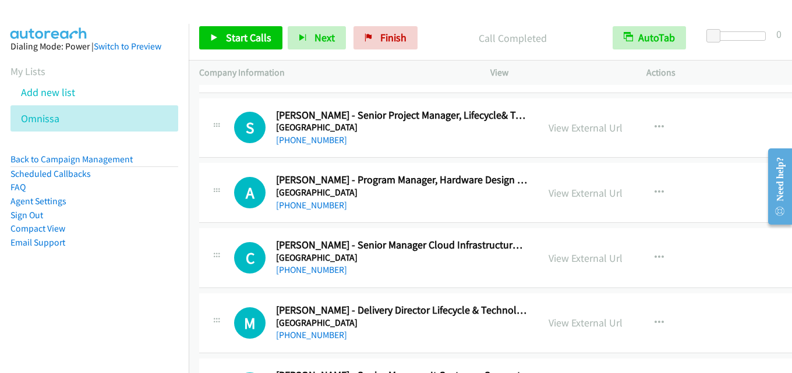
scroll to position [20100, 0]
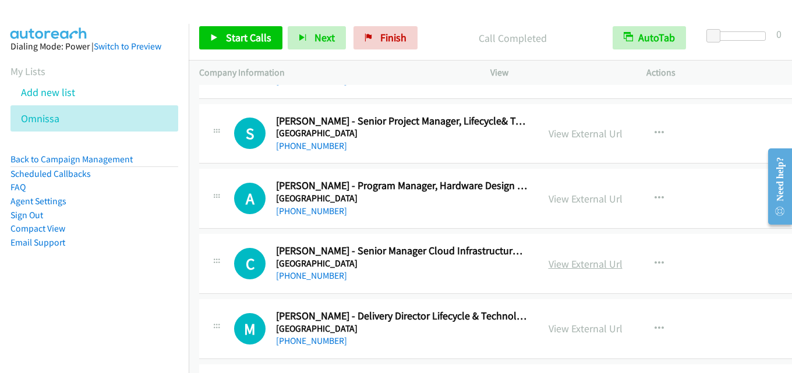
click at [558, 260] on link "View External Url" at bounding box center [585, 263] width 74 height 13
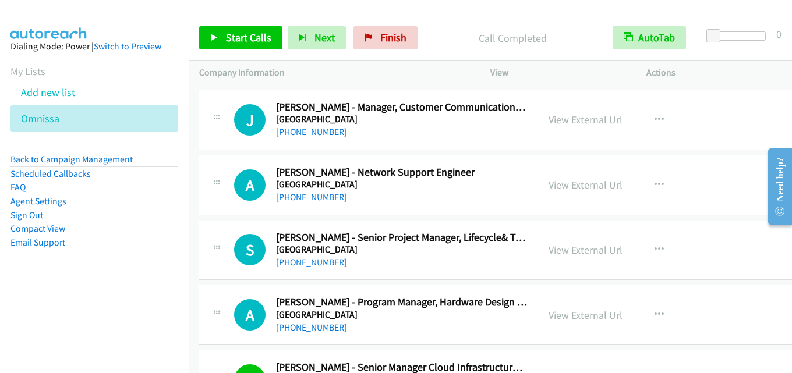
scroll to position [19925, 0]
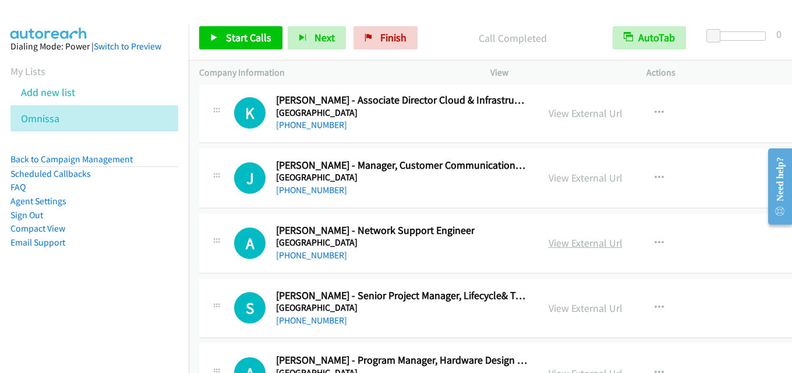
click at [564, 239] on link "View External Url" at bounding box center [585, 242] width 74 height 13
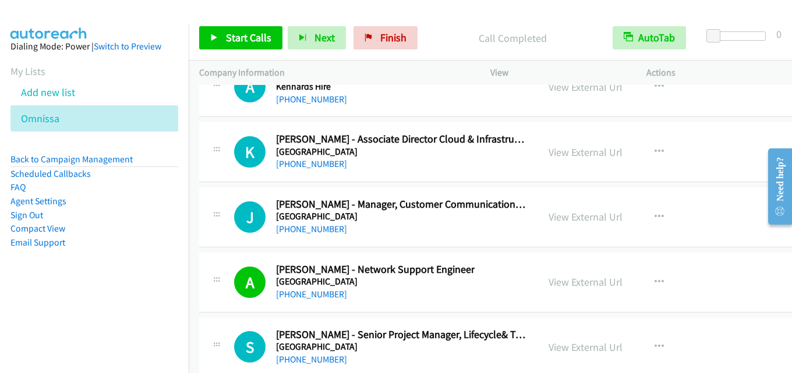
scroll to position [19867, 0]
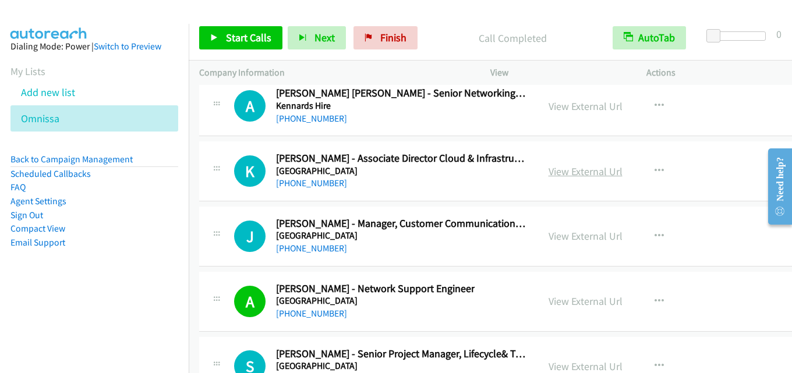
click at [576, 172] on link "View External Url" at bounding box center [585, 171] width 74 height 13
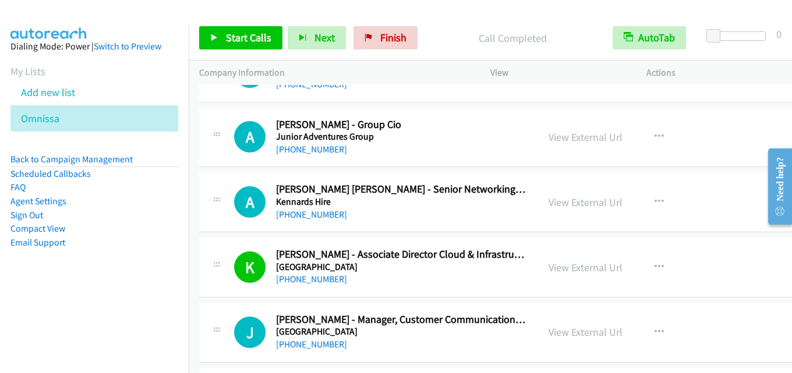
scroll to position [19751, 0]
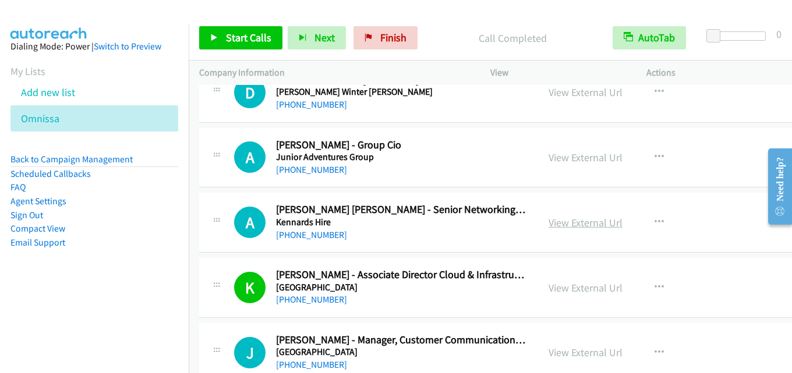
click at [559, 220] on link "View External Url" at bounding box center [585, 222] width 74 height 13
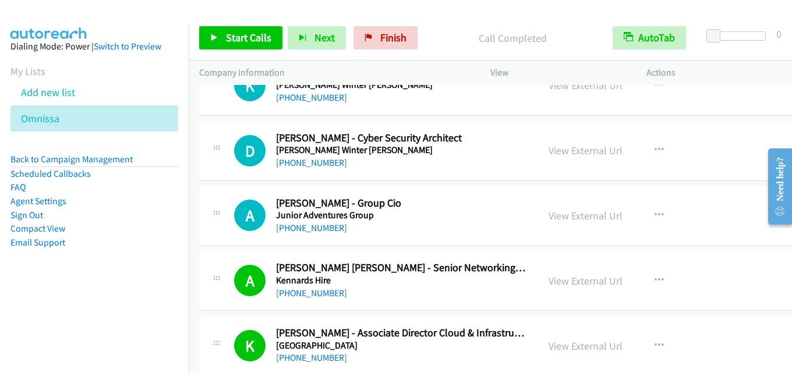
scroll to position [19634, 0]
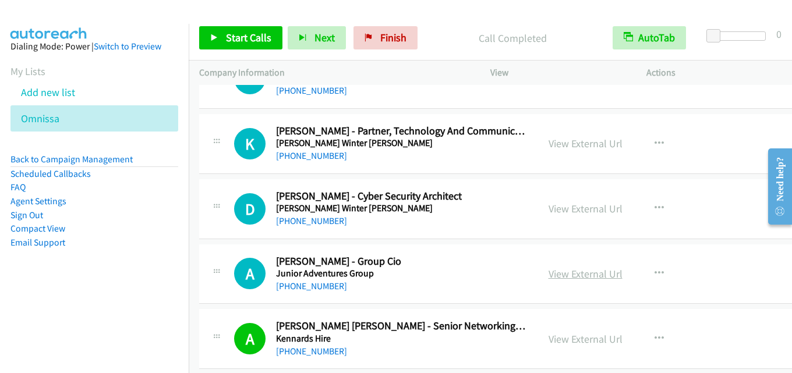
click at [569, 277] on link "View External Url" at bounding box center [585, 273] width 74 height 13
click at [591, 207] on link "View External Url" at bounding box center [585, 208] width 74 height 13
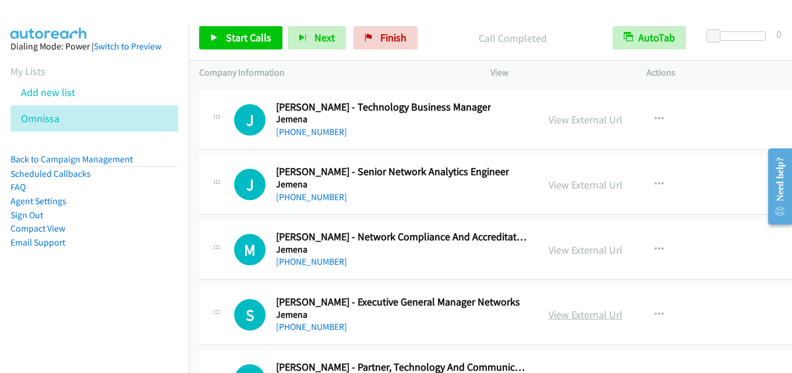
scroll to position [19343, 0]
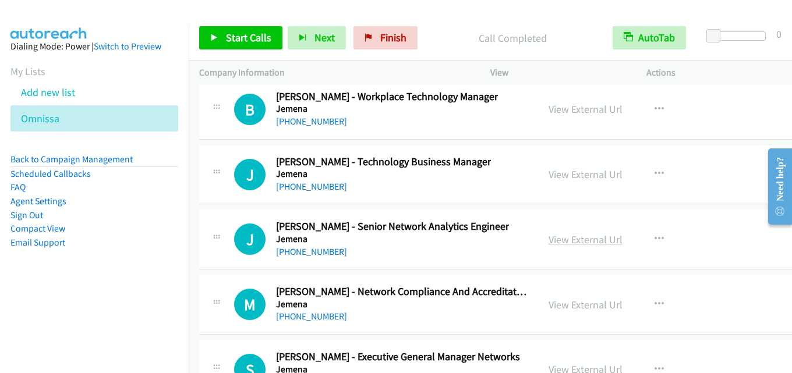
click at [565, 239] on link "View External Url" at bounding box center [585, 239] width 74 height 13
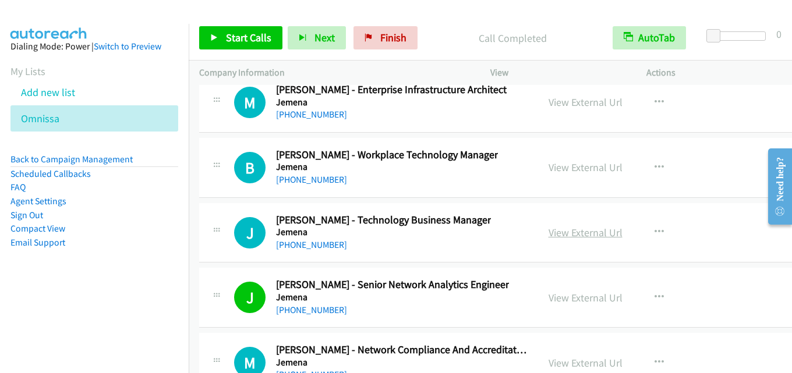
click at [561, 236] on link "View External Url" at bounding box center [585, 232] width 74 height 13
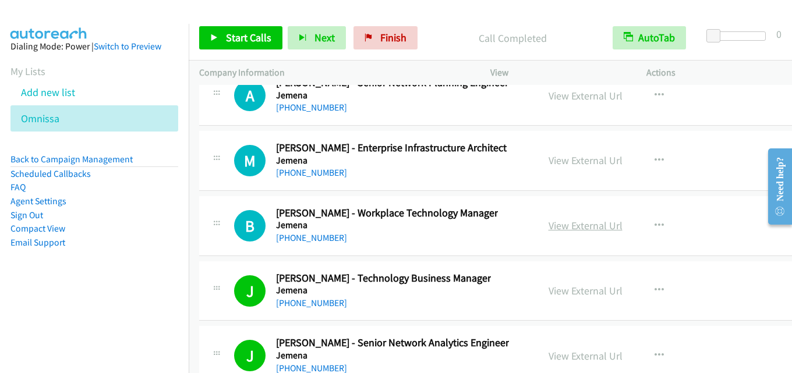
click at [579, 226] on link "View External Url" at bounding box center [585, 225] width 74 height 13
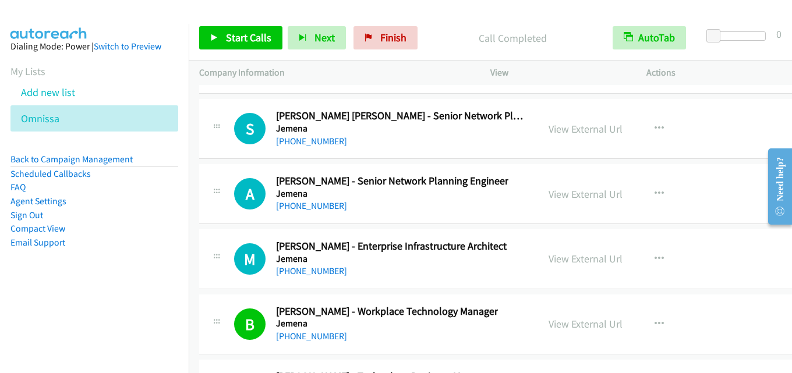
scroll to position [19110, 0]
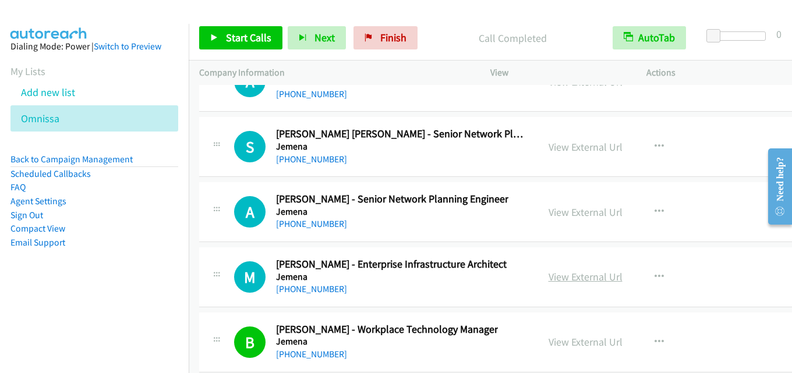
click at [589, 275] on link "View External Url" at bounding box center [585, 276] width 74 height 13
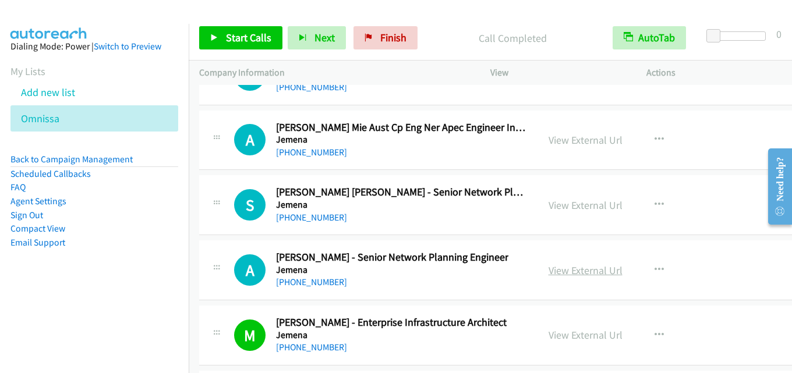
click at [571, 270] on link "View External Url" at bounding box center [585, 270] width 74 height 13
